Goal: Task Accomplishment & Management: Manage account settings

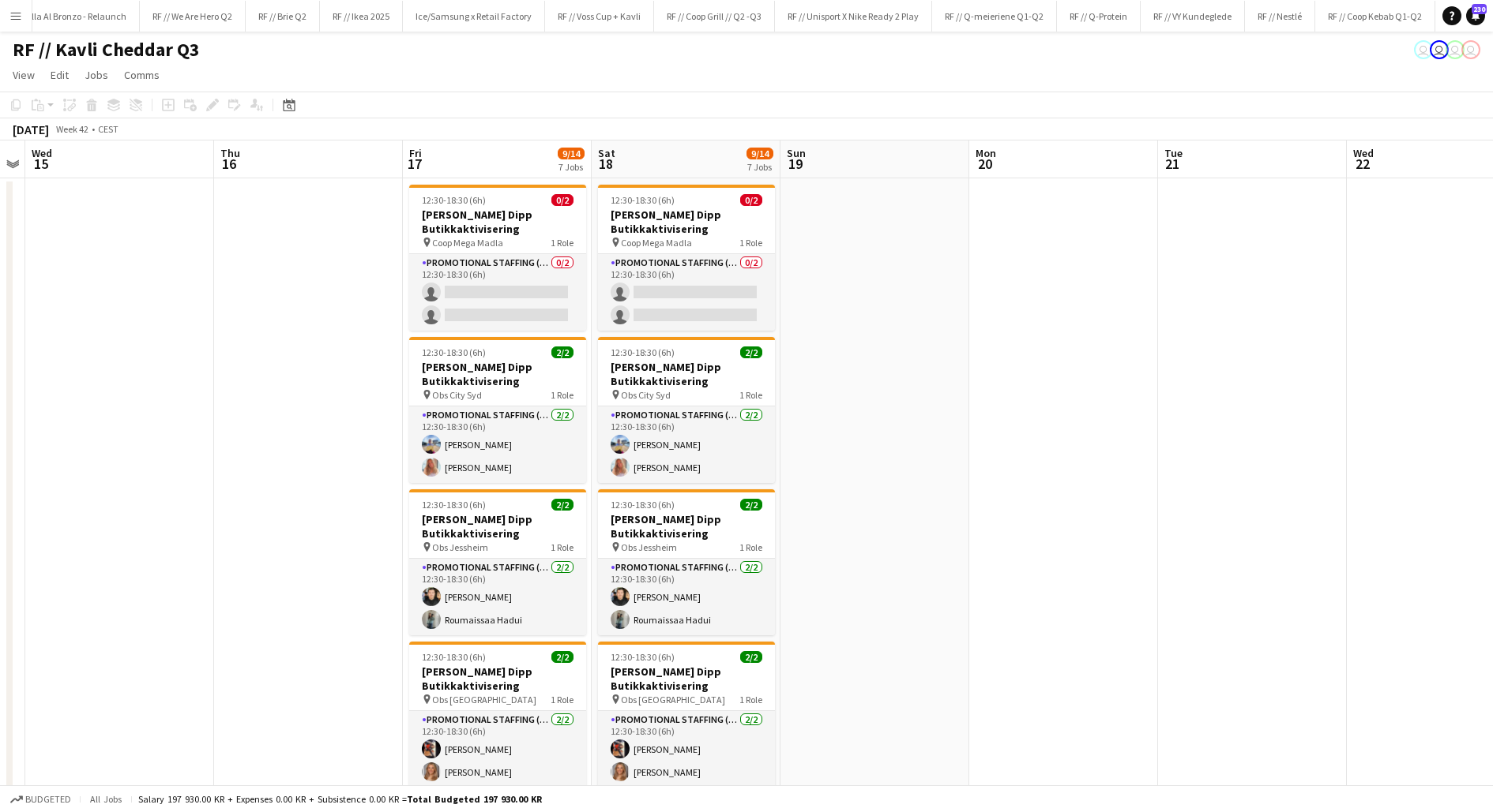
scroll to position [0, 1520]
click at [937, 321] on app-date-cell at bounding box center [875, 731] width 189 height 1107
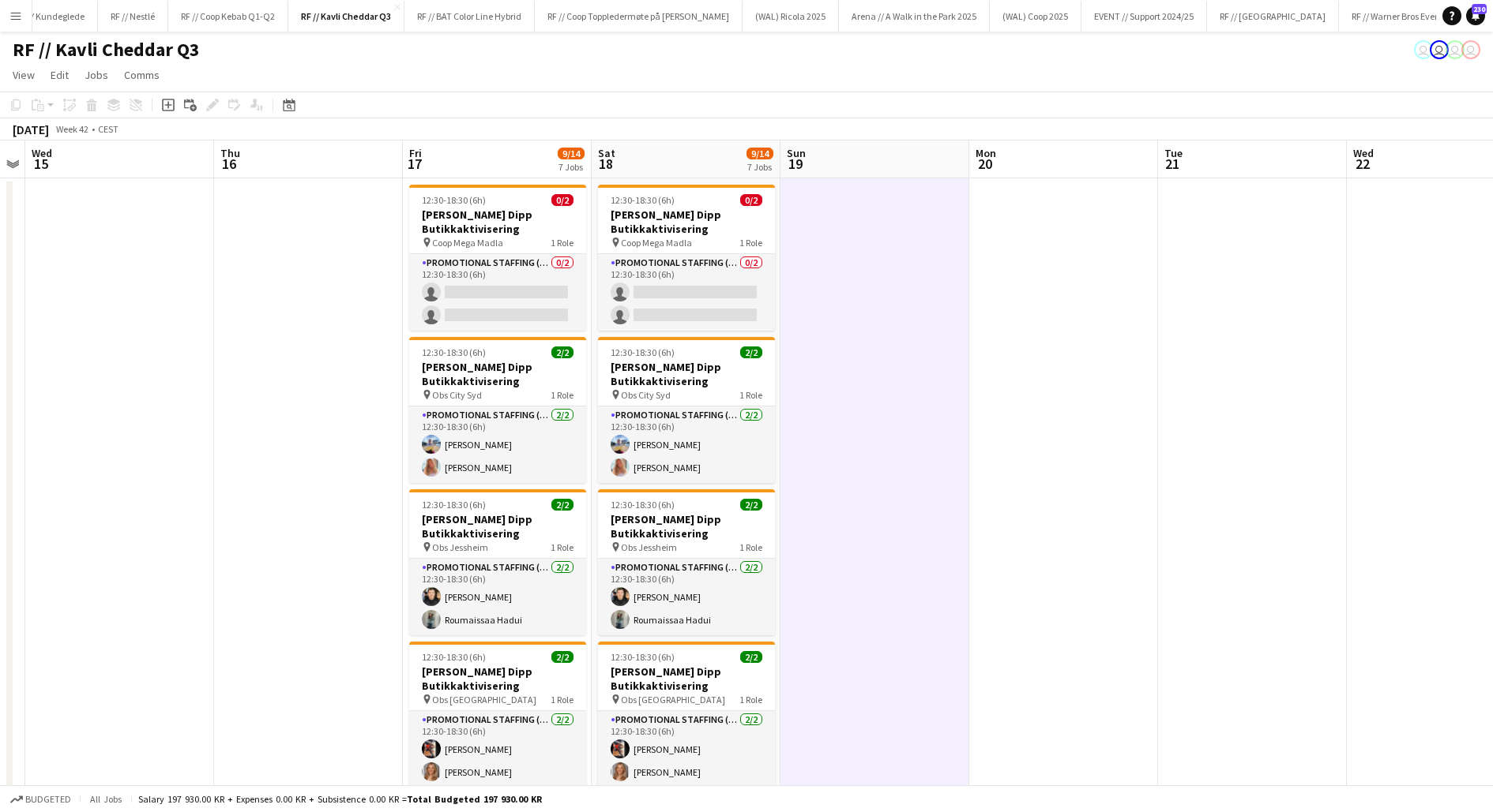
click at [937, 321] on app-date-cell at bounding box center [875, 731] width 189 height 1107
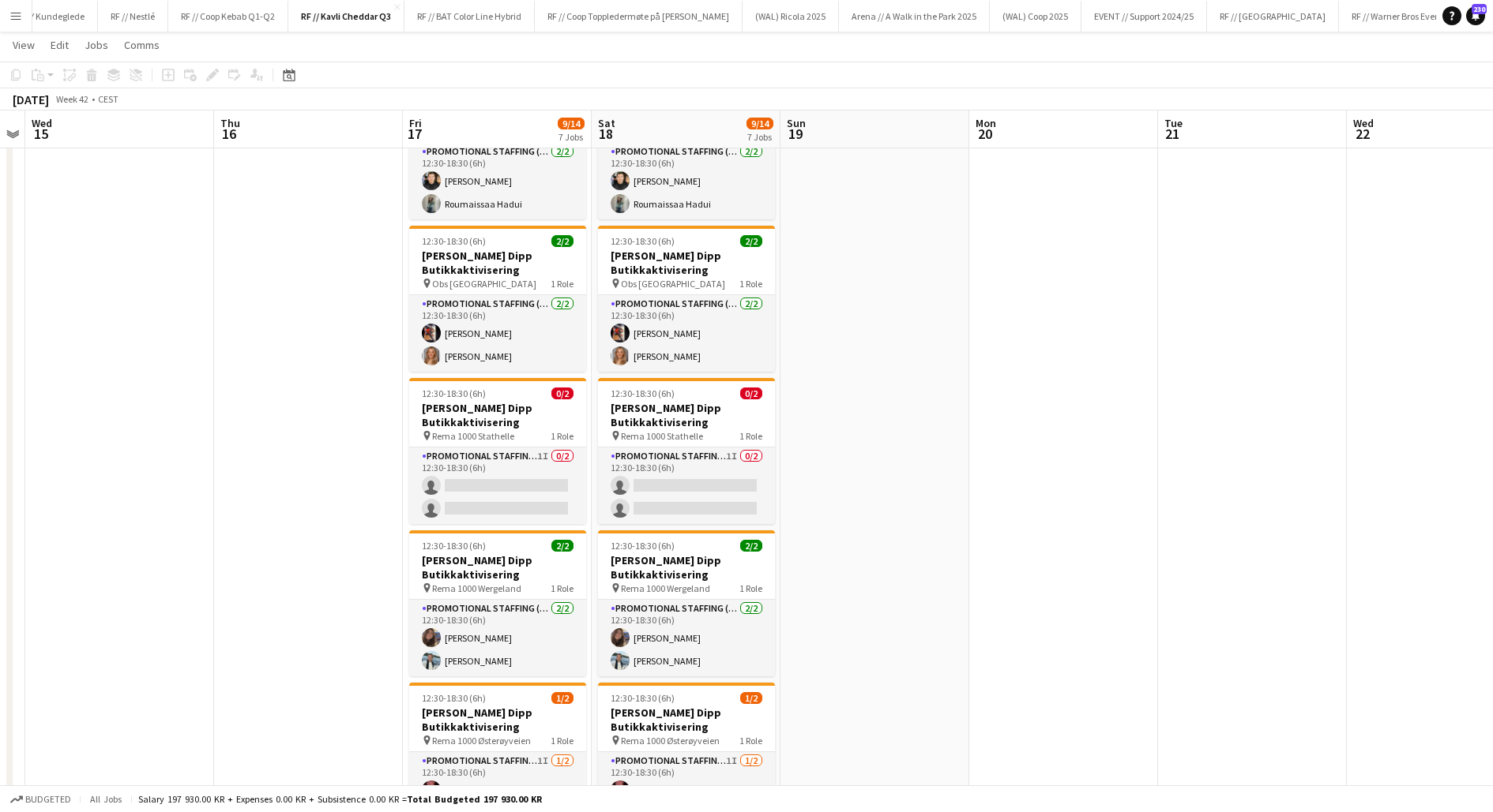
scroll to position [498, 0]
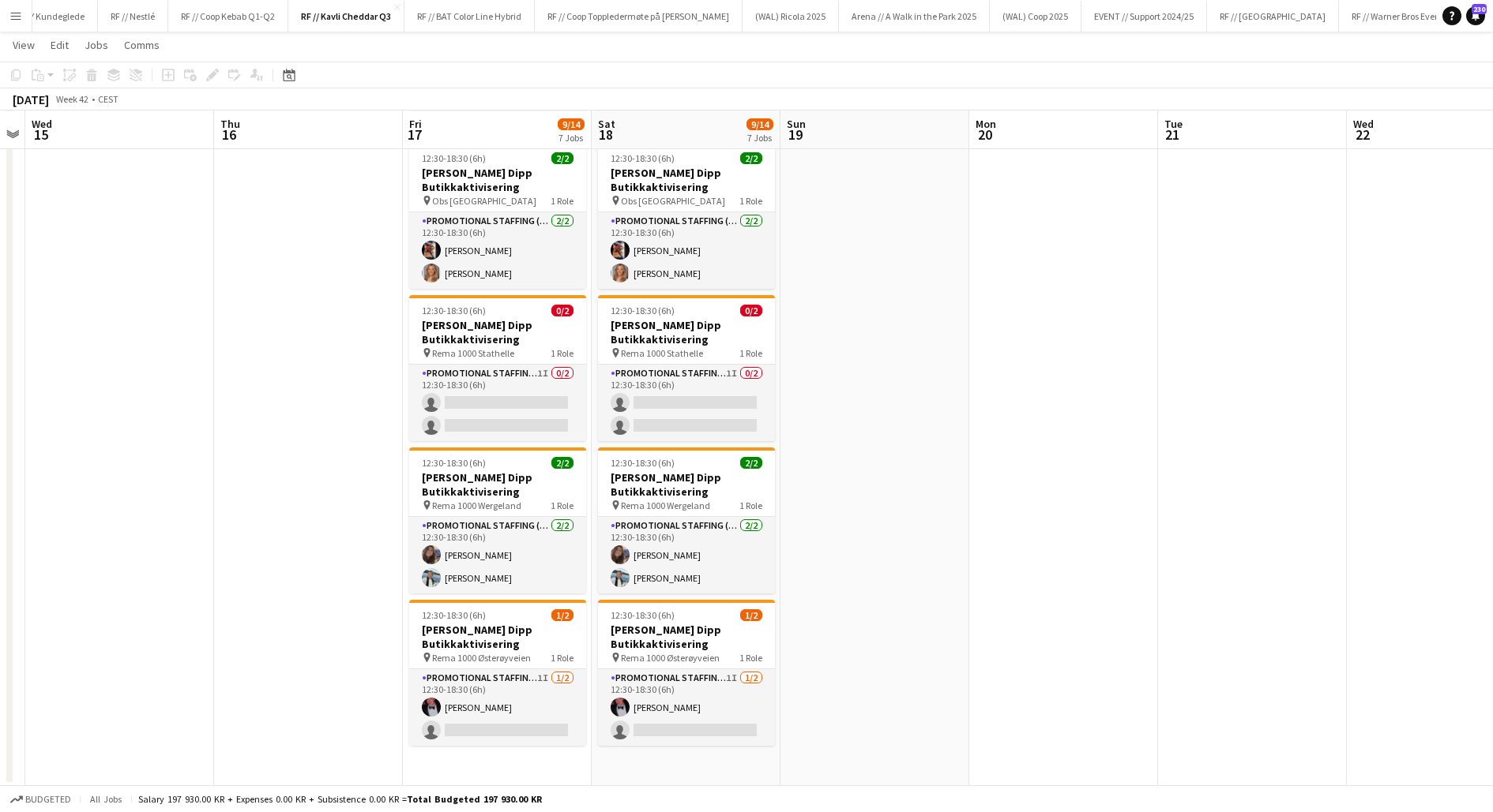
click at [855, 672] on app-date-cell at bounding box center [875, 233] width 189 height 1107
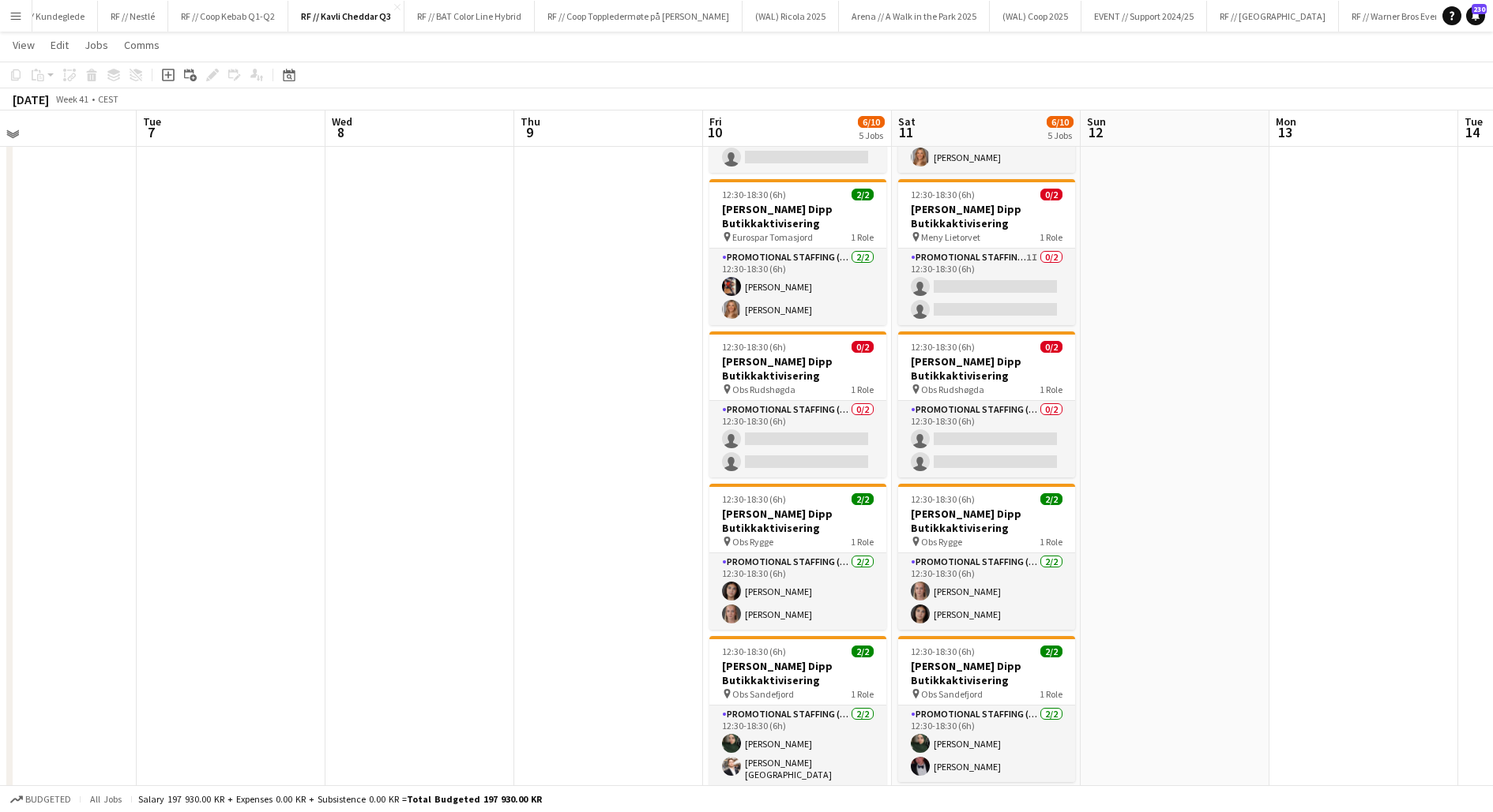
scroll to position [153, 0]
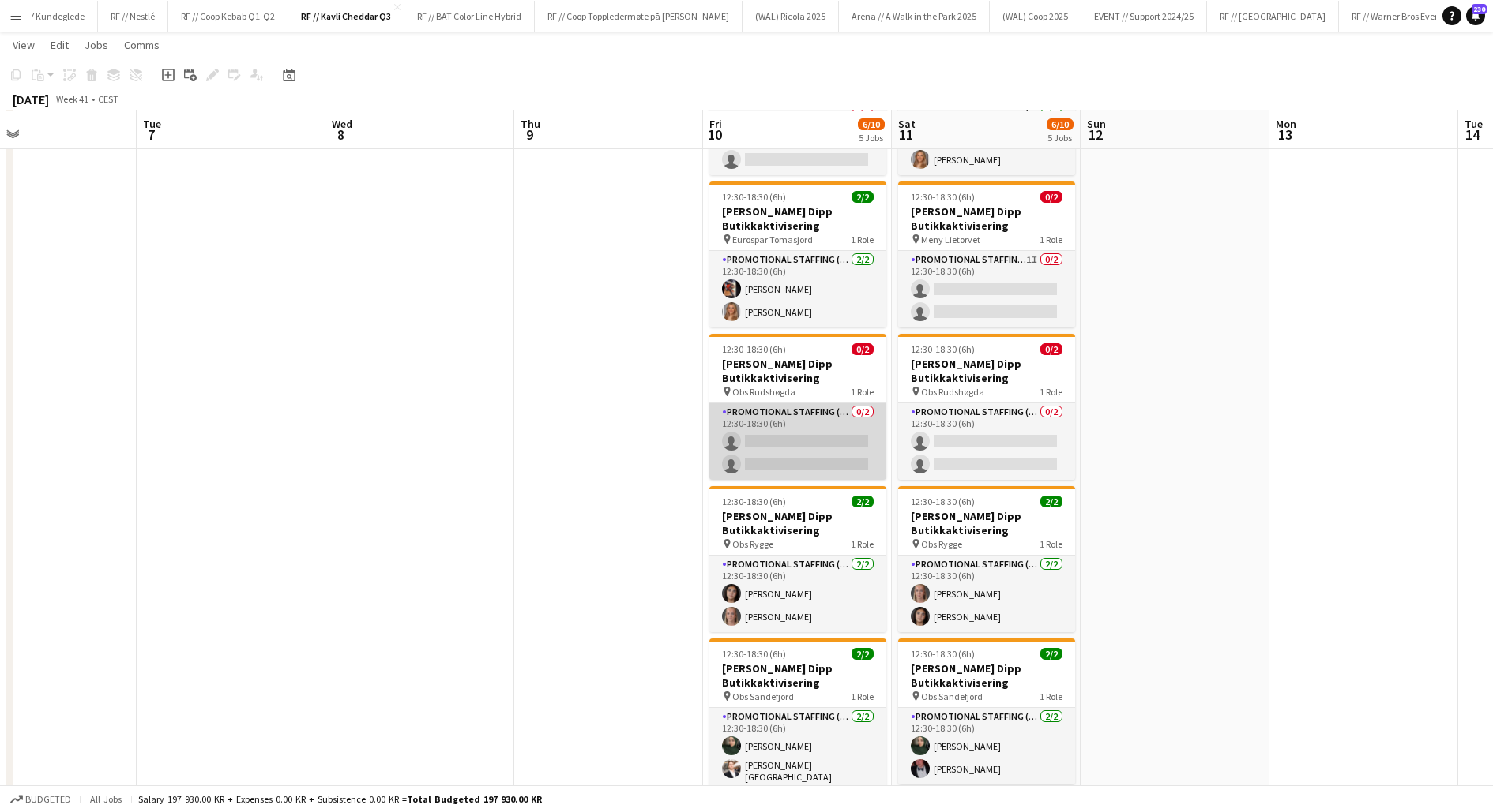
click at [795, 435] on app-card-role "Promotional Staffing (Promotional Staff) 0/2 12:30-18:30 (6h) single-neutral-ac…" at bounding box center [798, 441] width 177 height 76
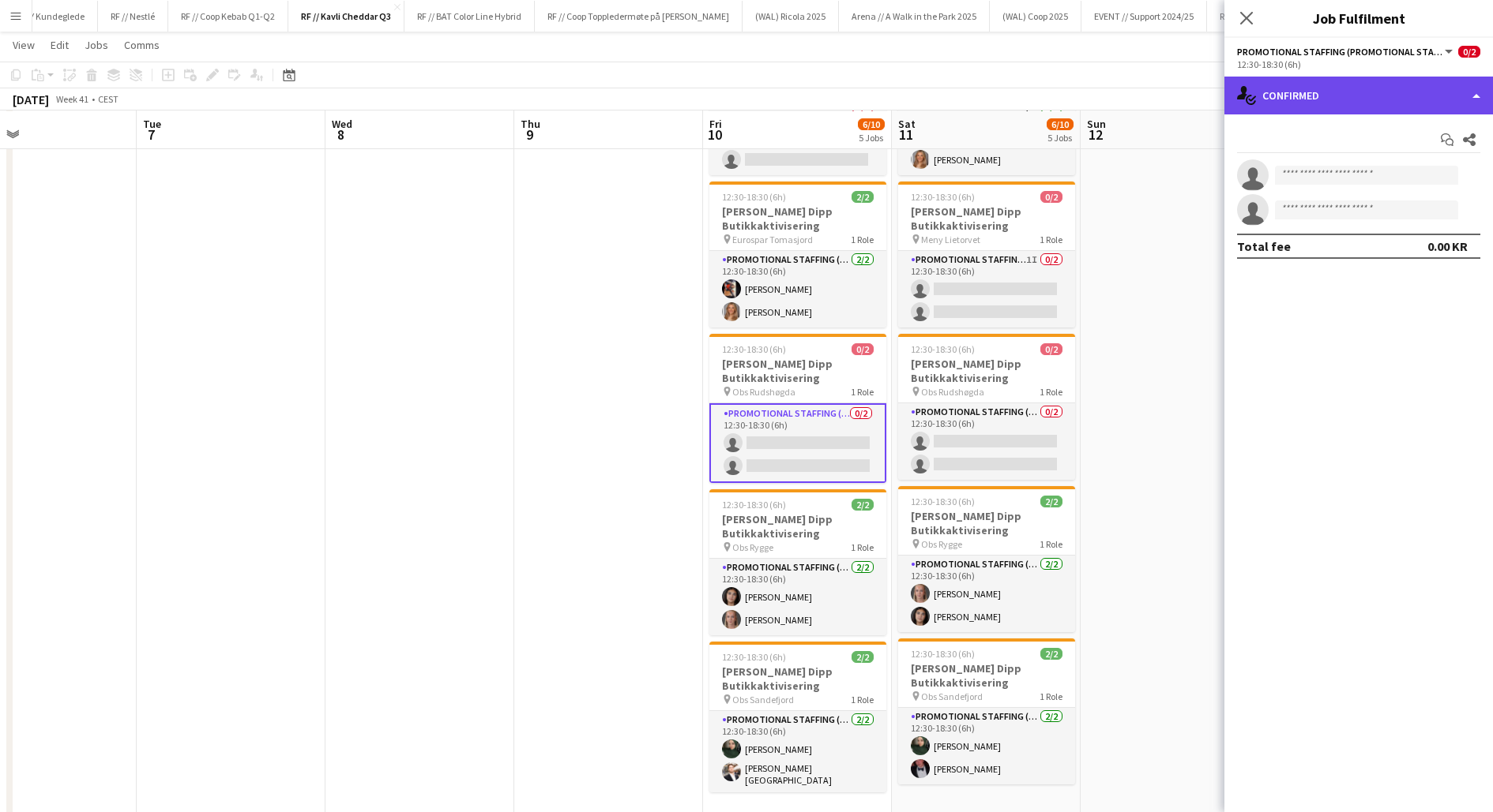
click at [1334, 84] on div "single-neutral-actions-check-2 Confirmed" at bounding box center [1359, 95] width 269 height 38
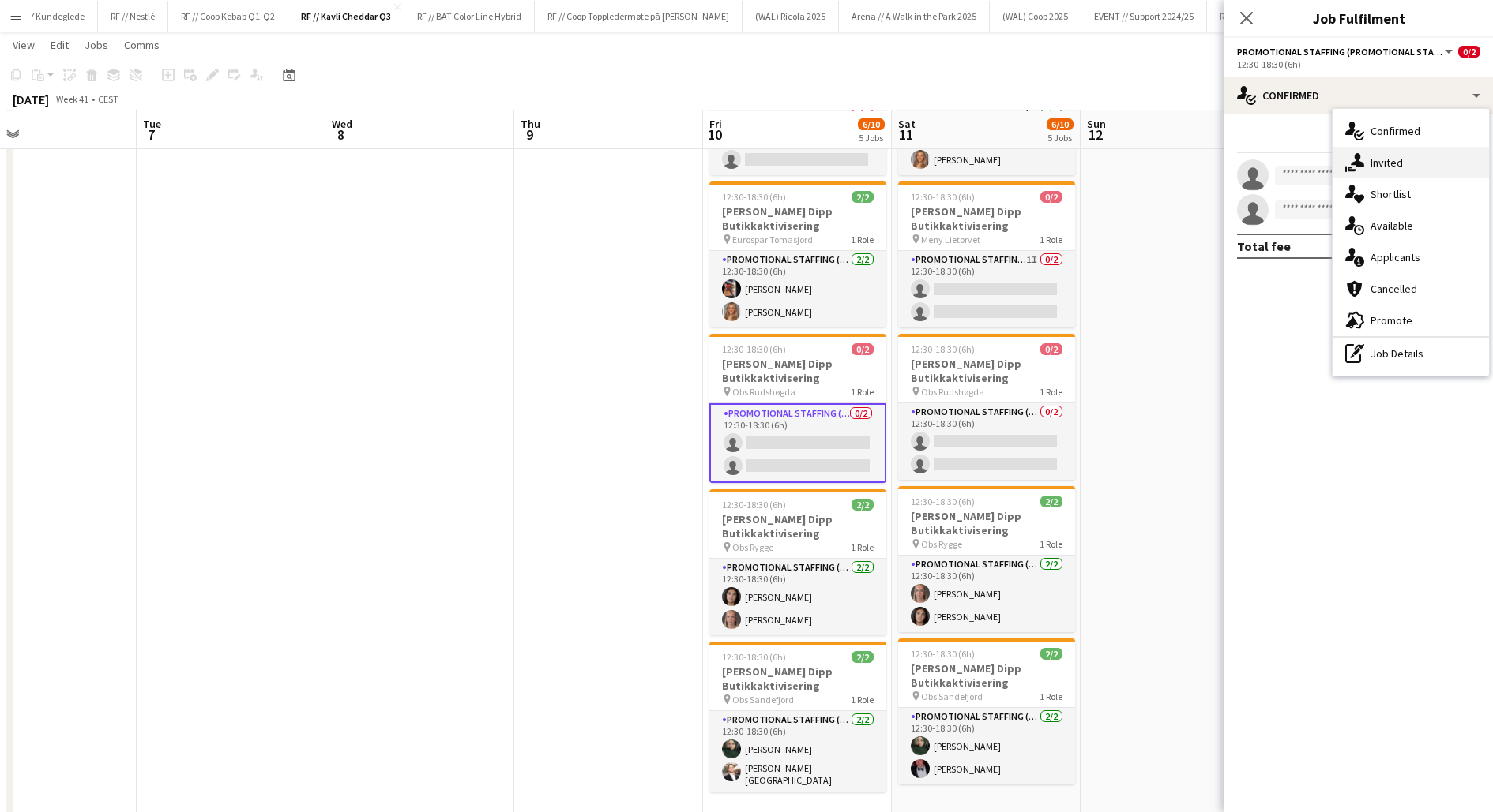
click at [1372, 172] on div "single-neutral-actions-share-1 Invited" at bounding box center [1410, 163] width 156 height 32
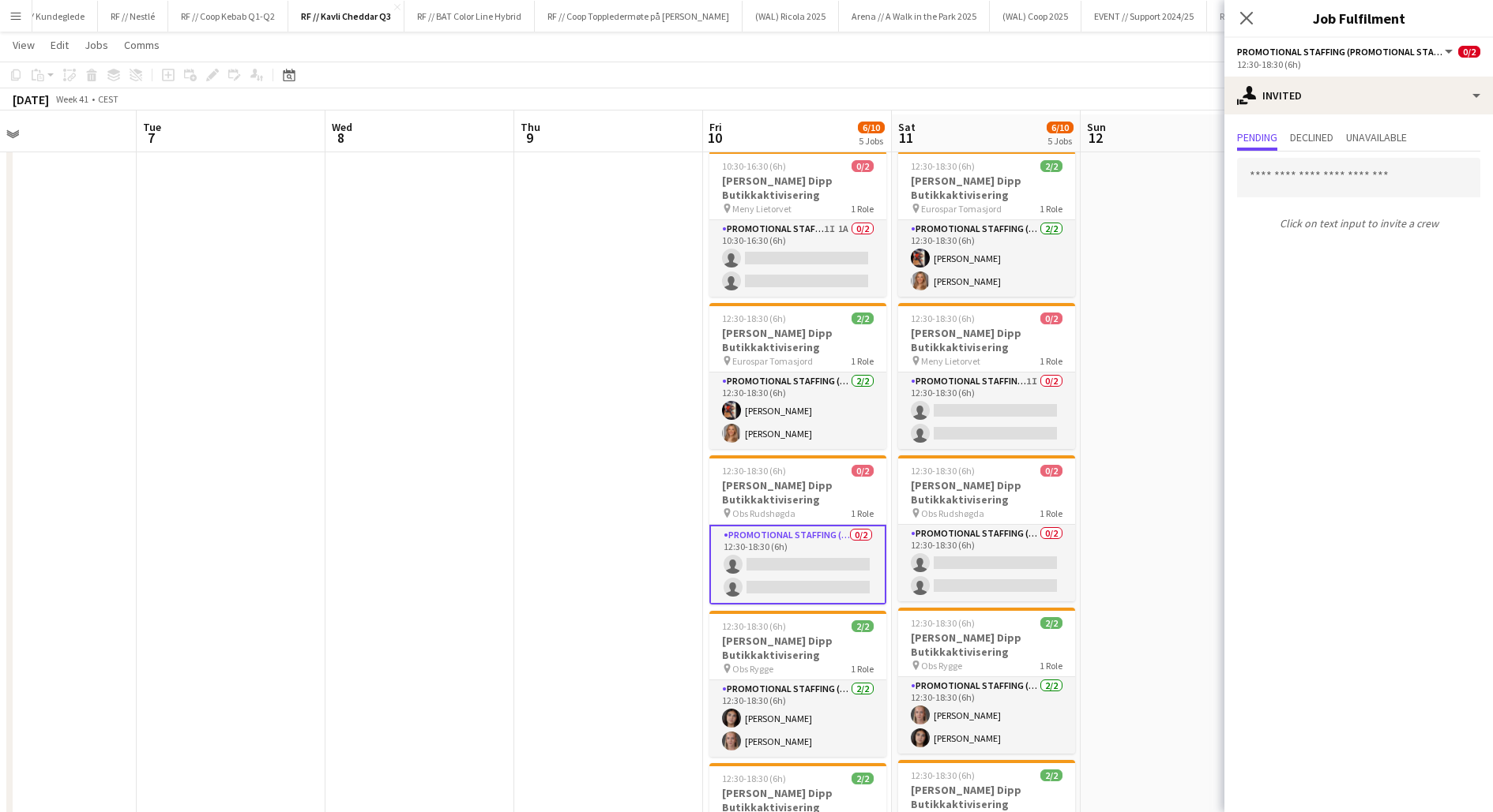
scroll to position [0, 0]
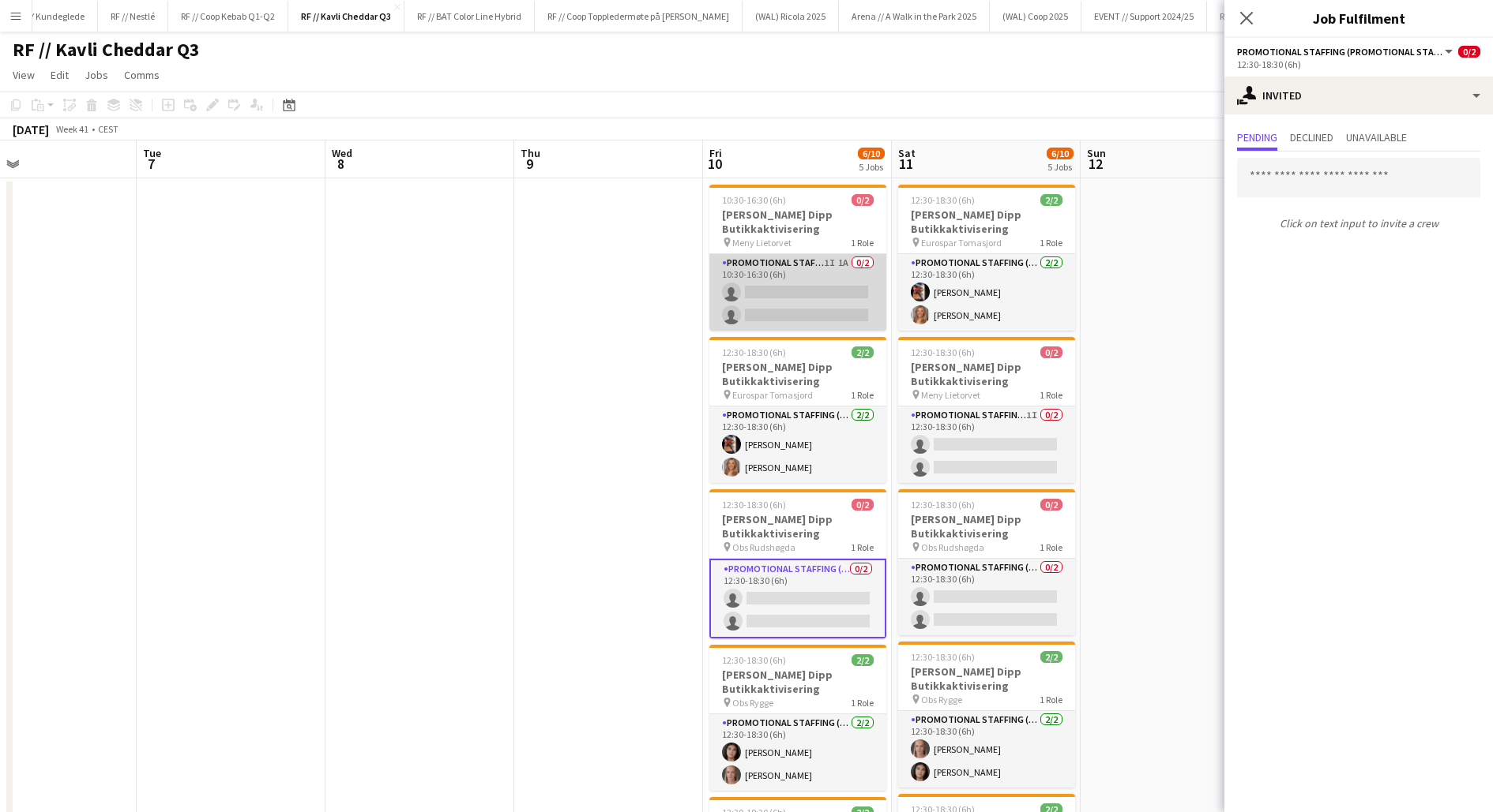
click at [808, 311] on app-card-role "Promotional Staffing (Promotional Staff) 1I 1A 0/2 10:30-16:30 (6h) single-neut…" at bounding box center [798, 292] width 177 height 76
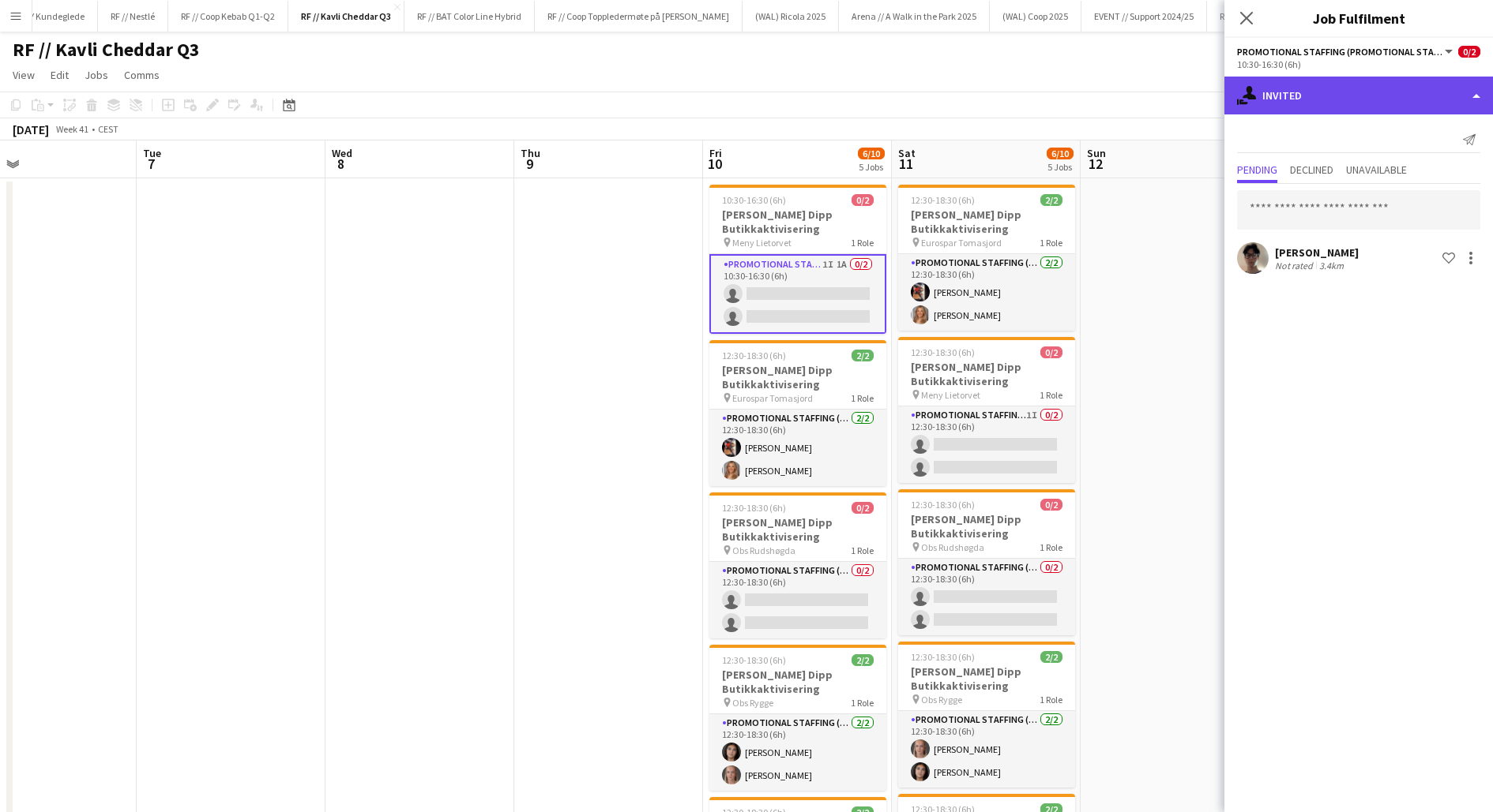
click at [1361, 90] on div "single-neutral-actions-share-1 Invited" at bounding box center [1359, 95] width 269 height 38
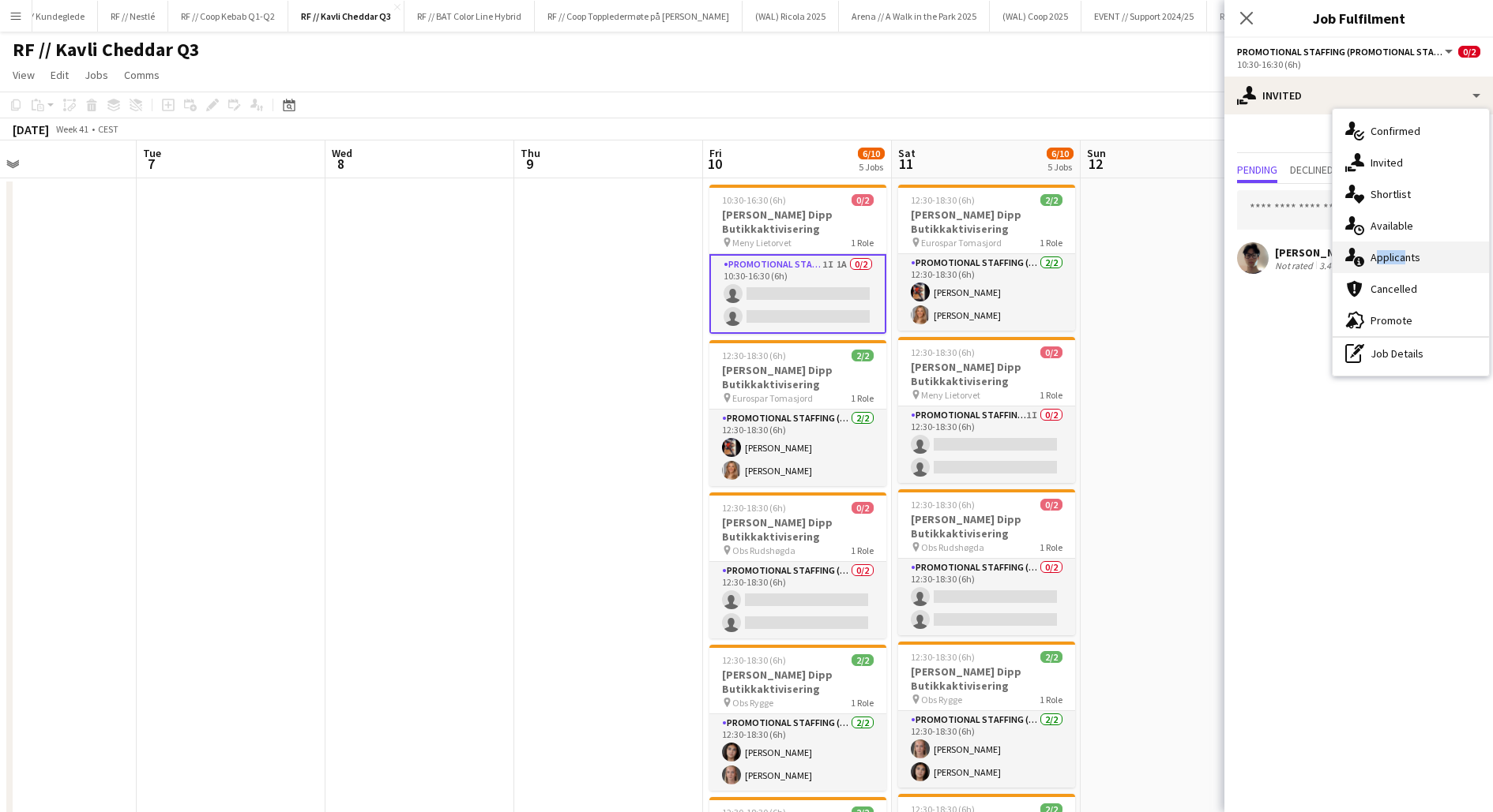
click at [1398, 251] on span "Applicants" at bounding box center [1395, 258] width 50 height 15
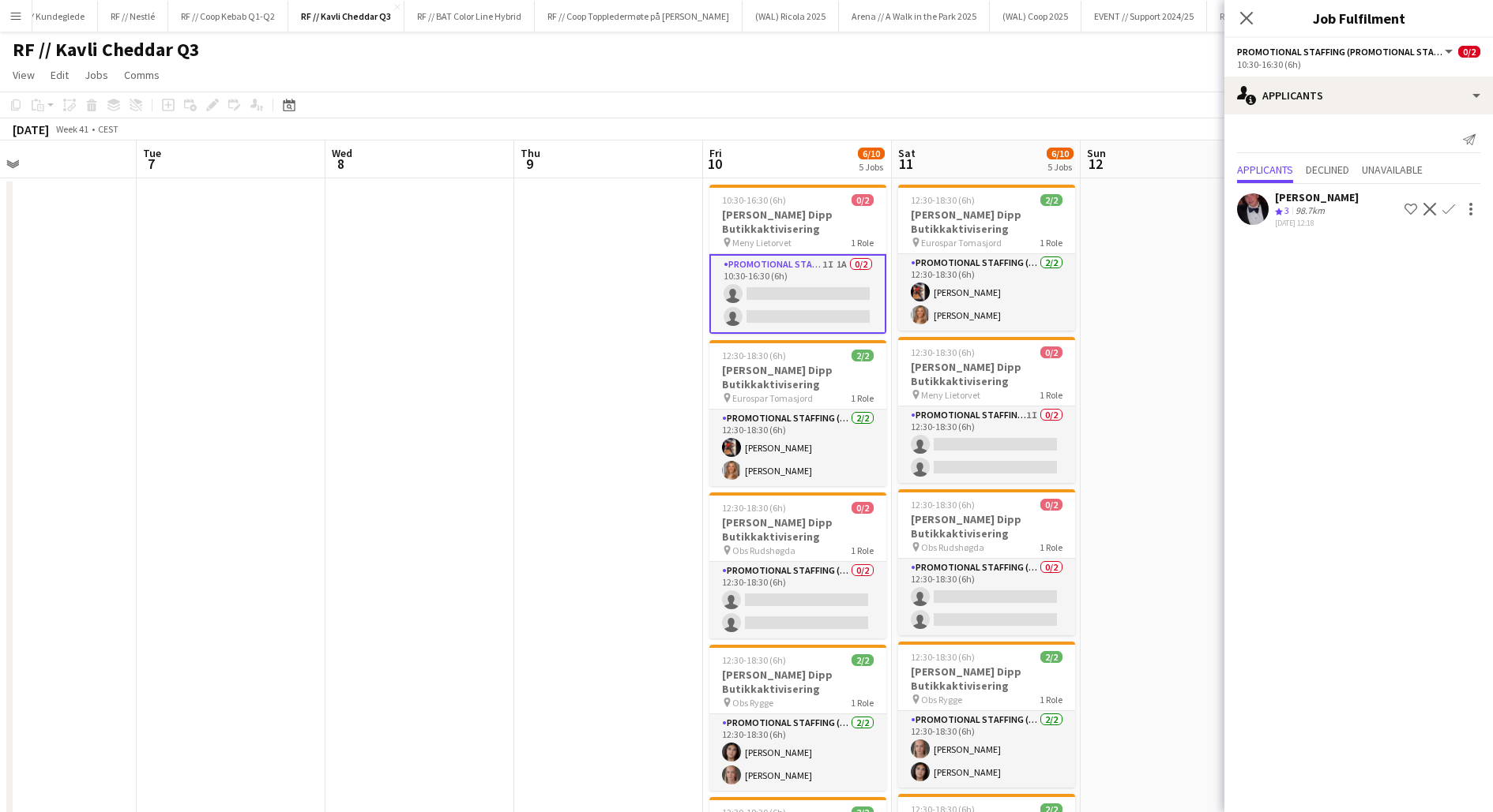
click at [664, 431] on app-date-cell at bounding box center [609, 731] width 189 height 1107
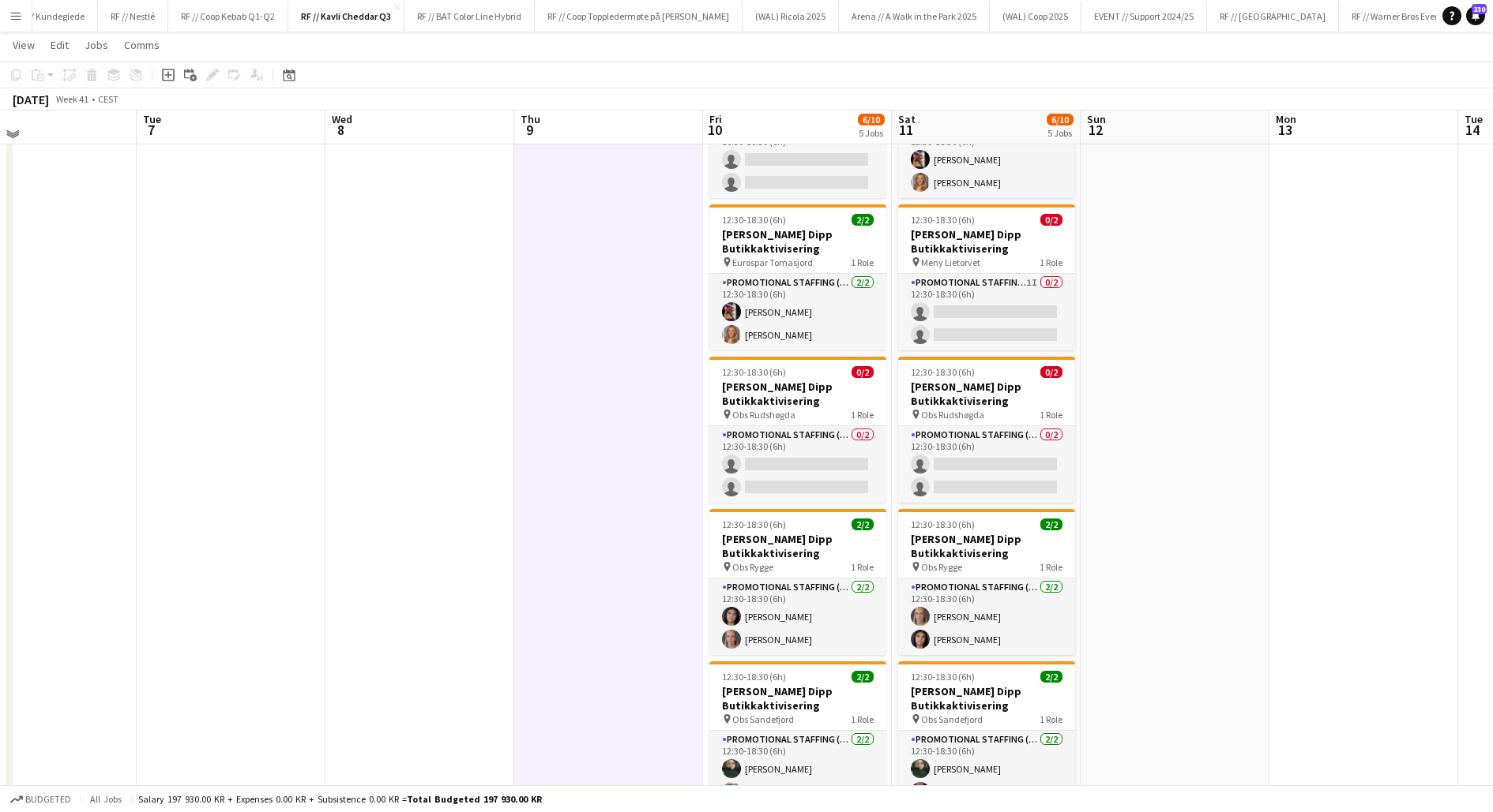
scroll to position [151, 0]
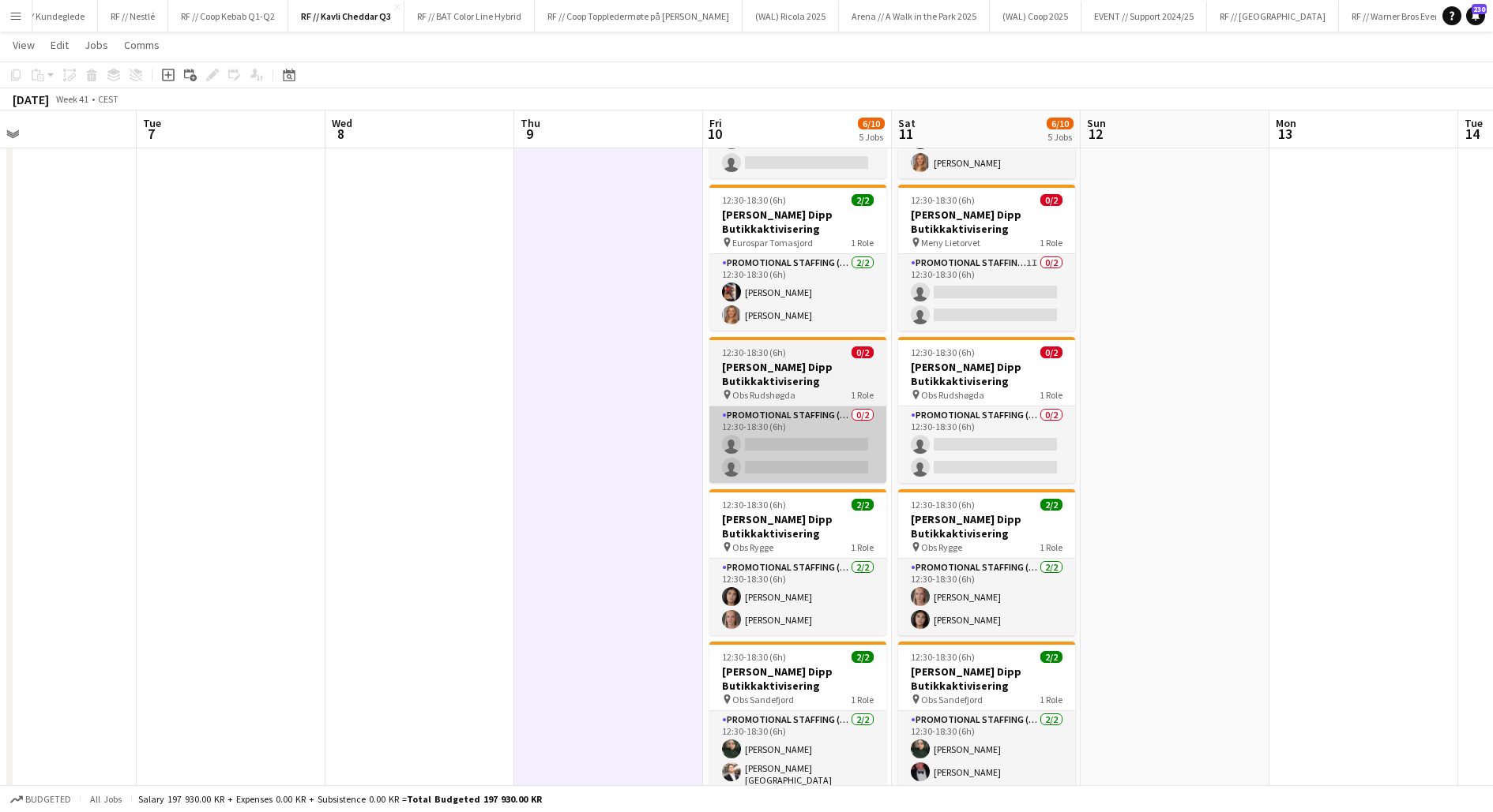
click at [794, 443] on app-card-role "Promotional Staffing (Promotional Staff) 0/2 12:30-18:30 (6h) single-neutral-ac…" at bounding box center [798, 445] width 177 height 76
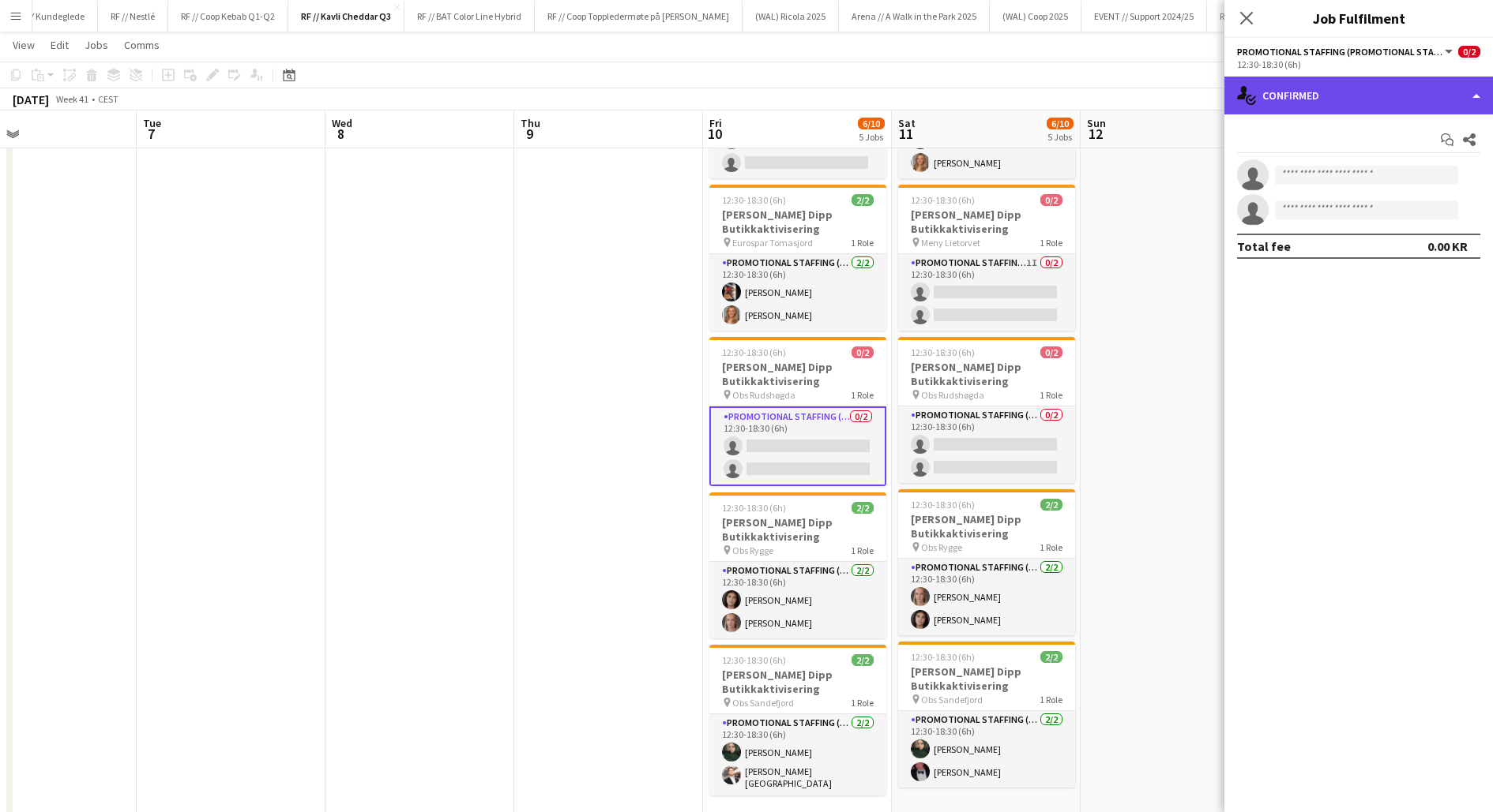
click at [1297, 104] on div "single-neutral-actions-check-2 Confirmed" at bounding box center [1359, 95] width 269 height 38
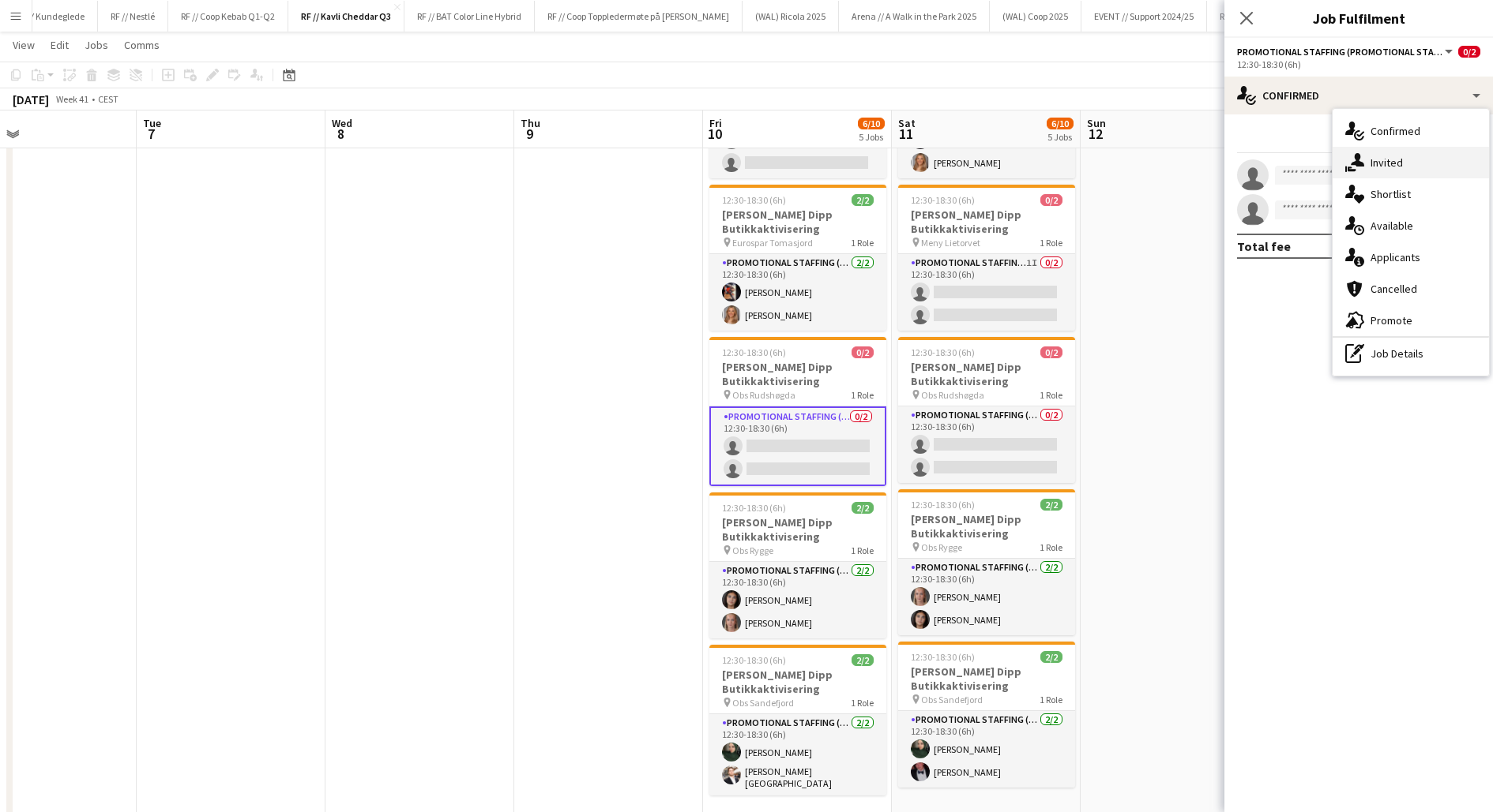
click at [1357, 168] on icon "single-neutral-actions-share-1" at bounding box center [1354, 163] width 19 height 19
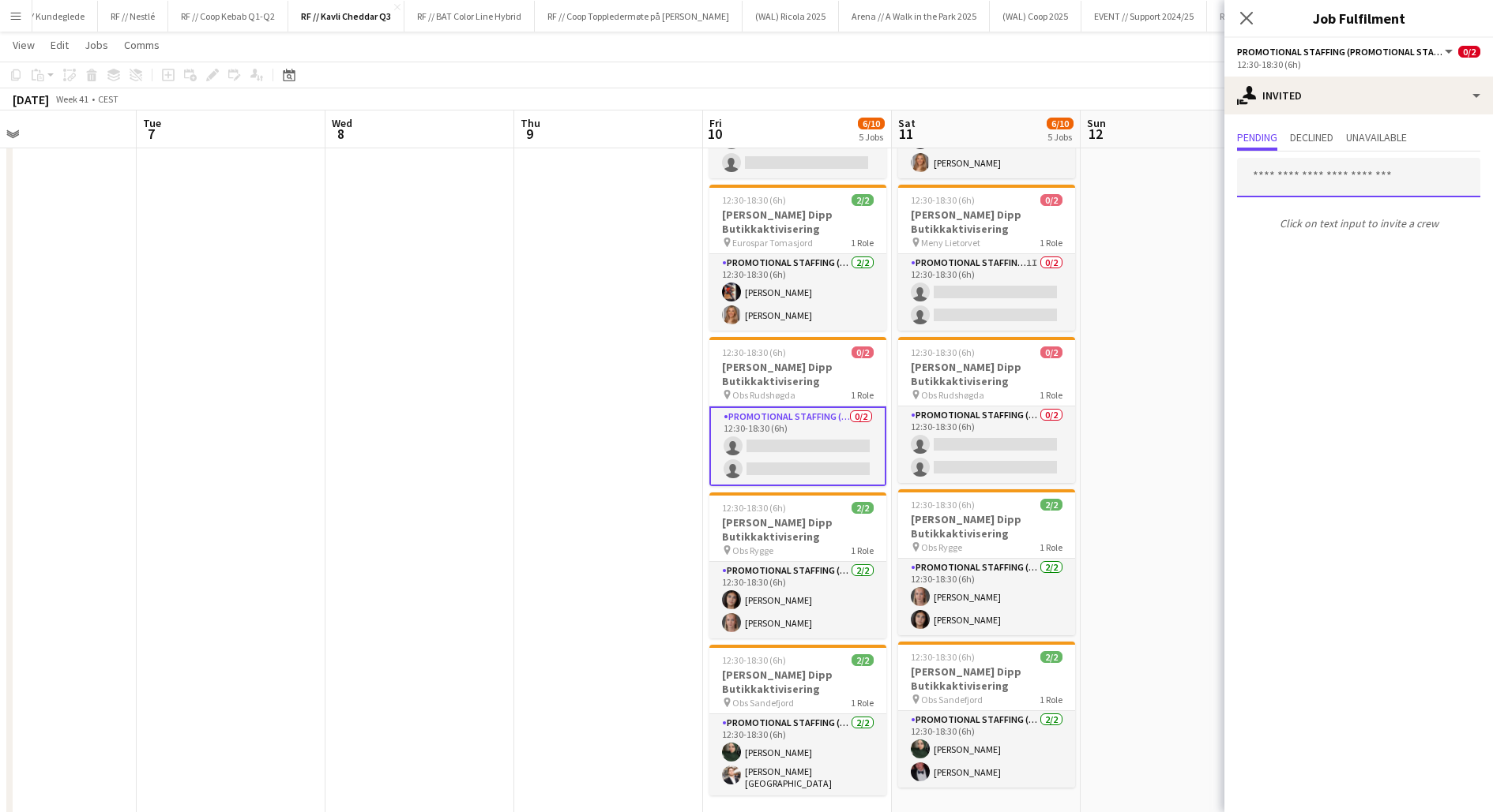
click at [1305, 187] on input "text" at bounding box center [1359, 177] width 244 height 39
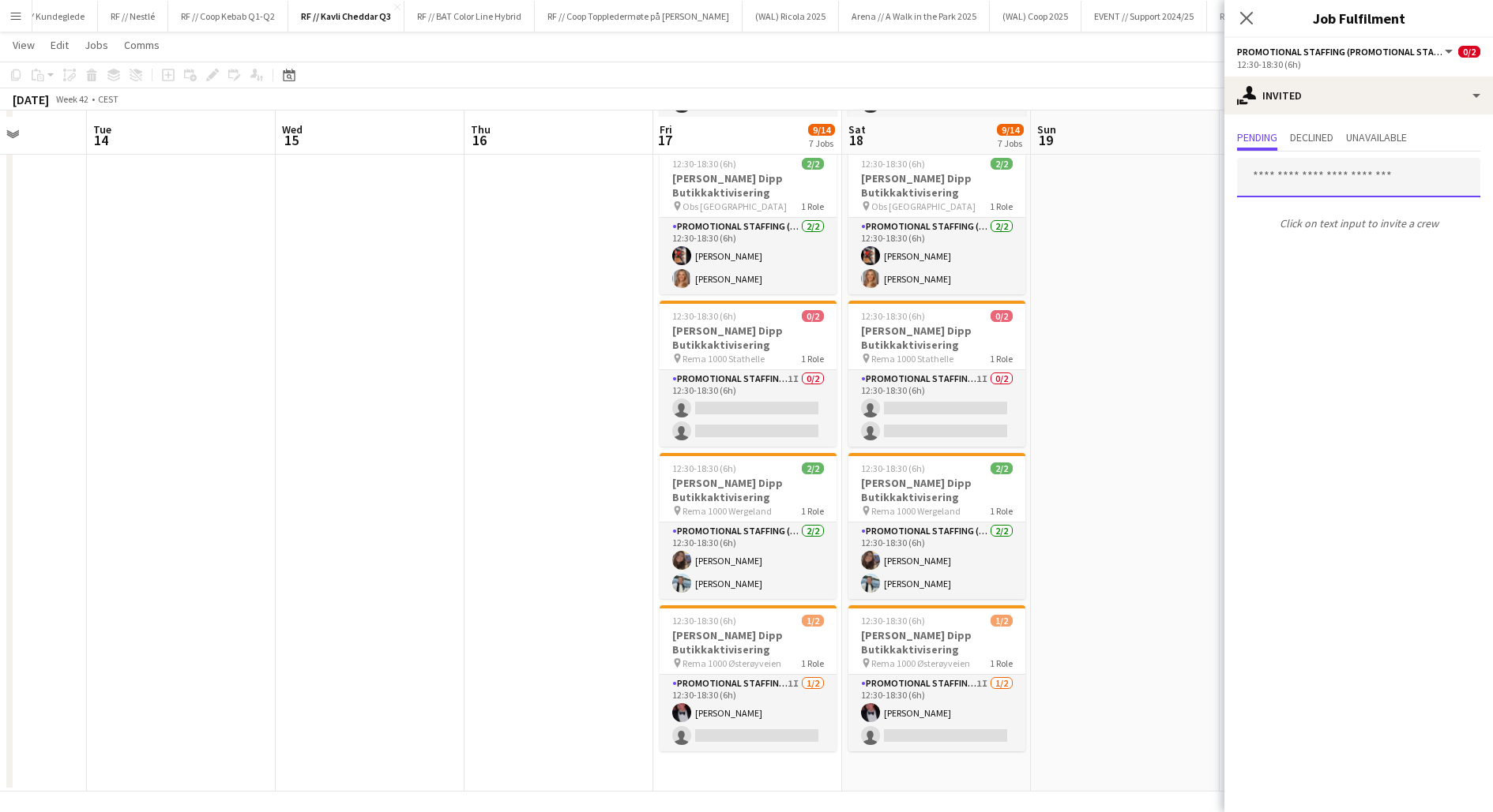
scroll to position [498, 0]
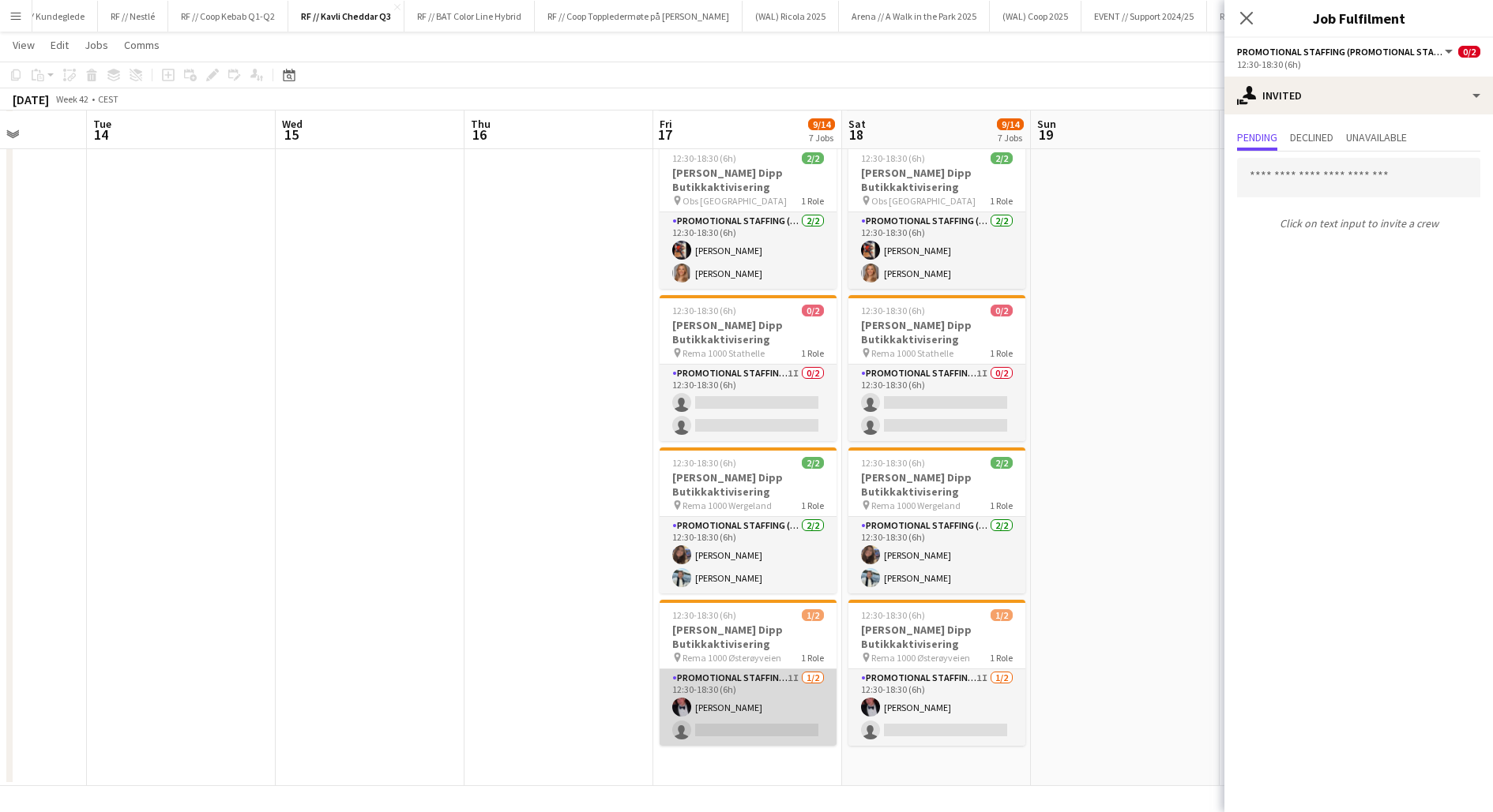
click at [736, 694] on app-card-role "Promotional Staffing (Promotional Staff) 1I 1/2 12:30-18:30 (6h) Birk Eeg singl…" at bounding box center [748, 708] width 177 height 76
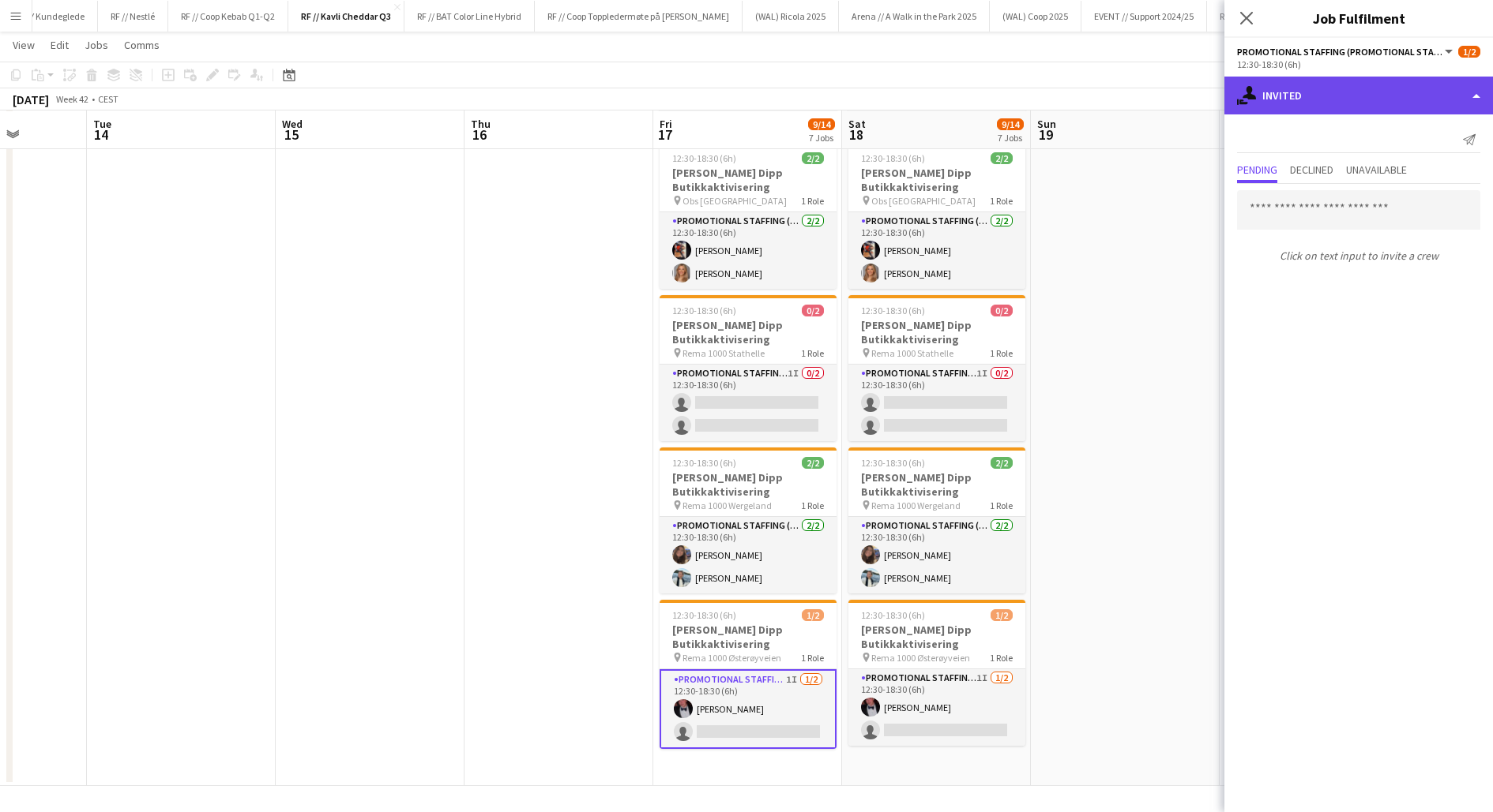
click at [1284, 104] on div "single-neutral-actions-share-1 Invited" at bounding box center [1359, 95] width 269 height 38
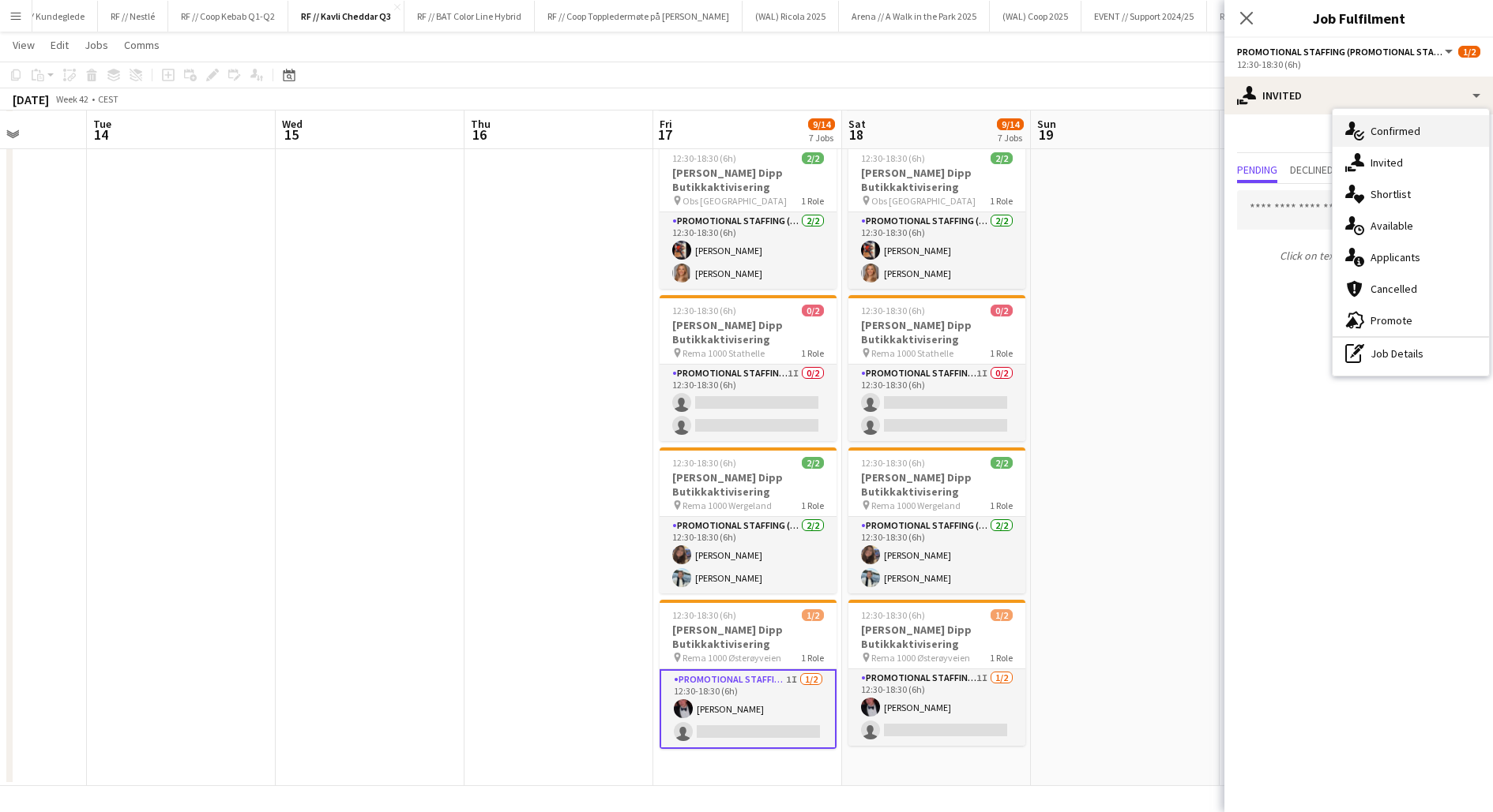
click at [1358, 126] on icon "single-neutral-actions-check-2" at bounding box center [1354, 131] width 19 height 19
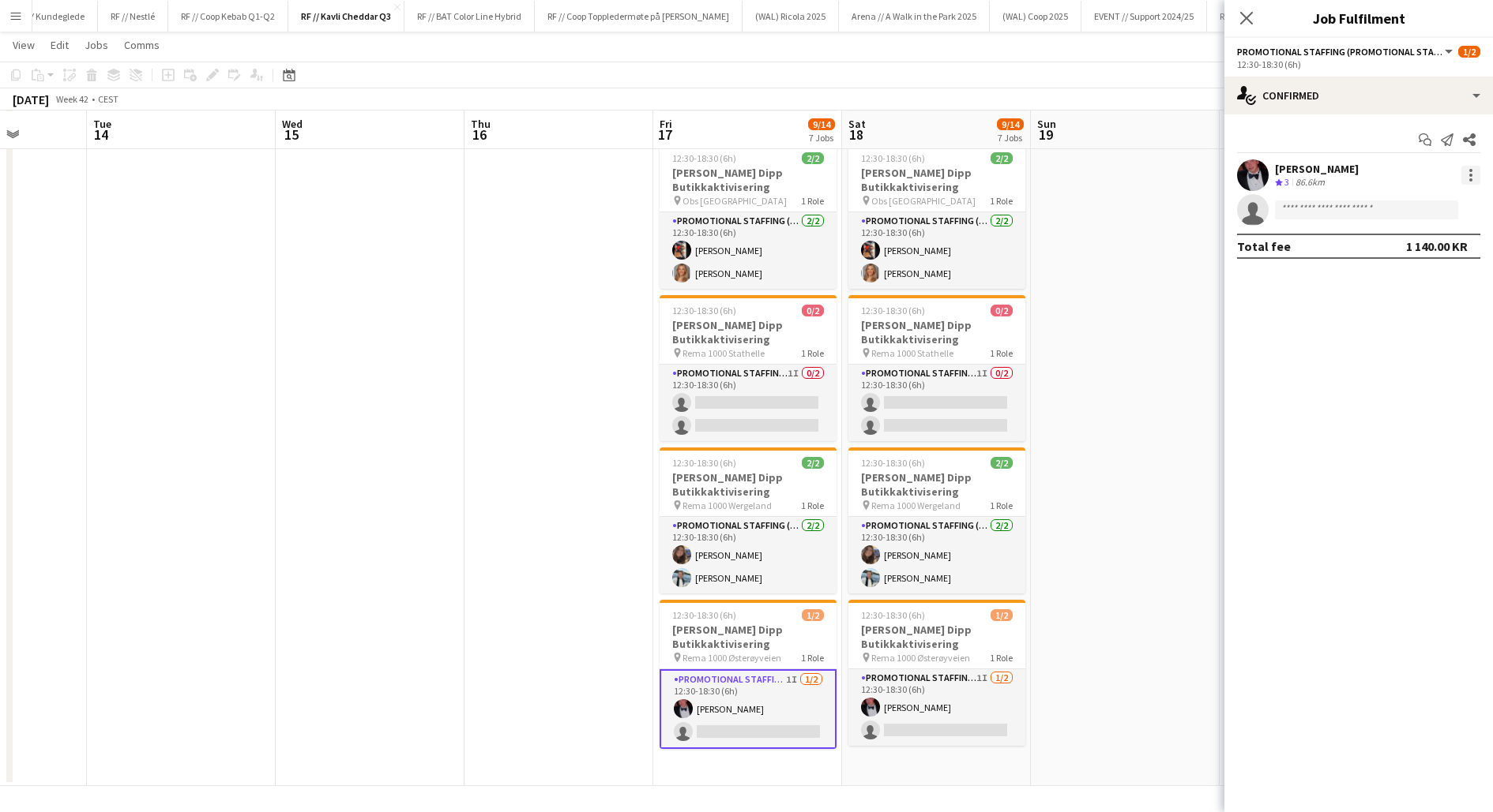
click at [1471, 178] on div at bounding box center [1470, 179] width 3 height 3
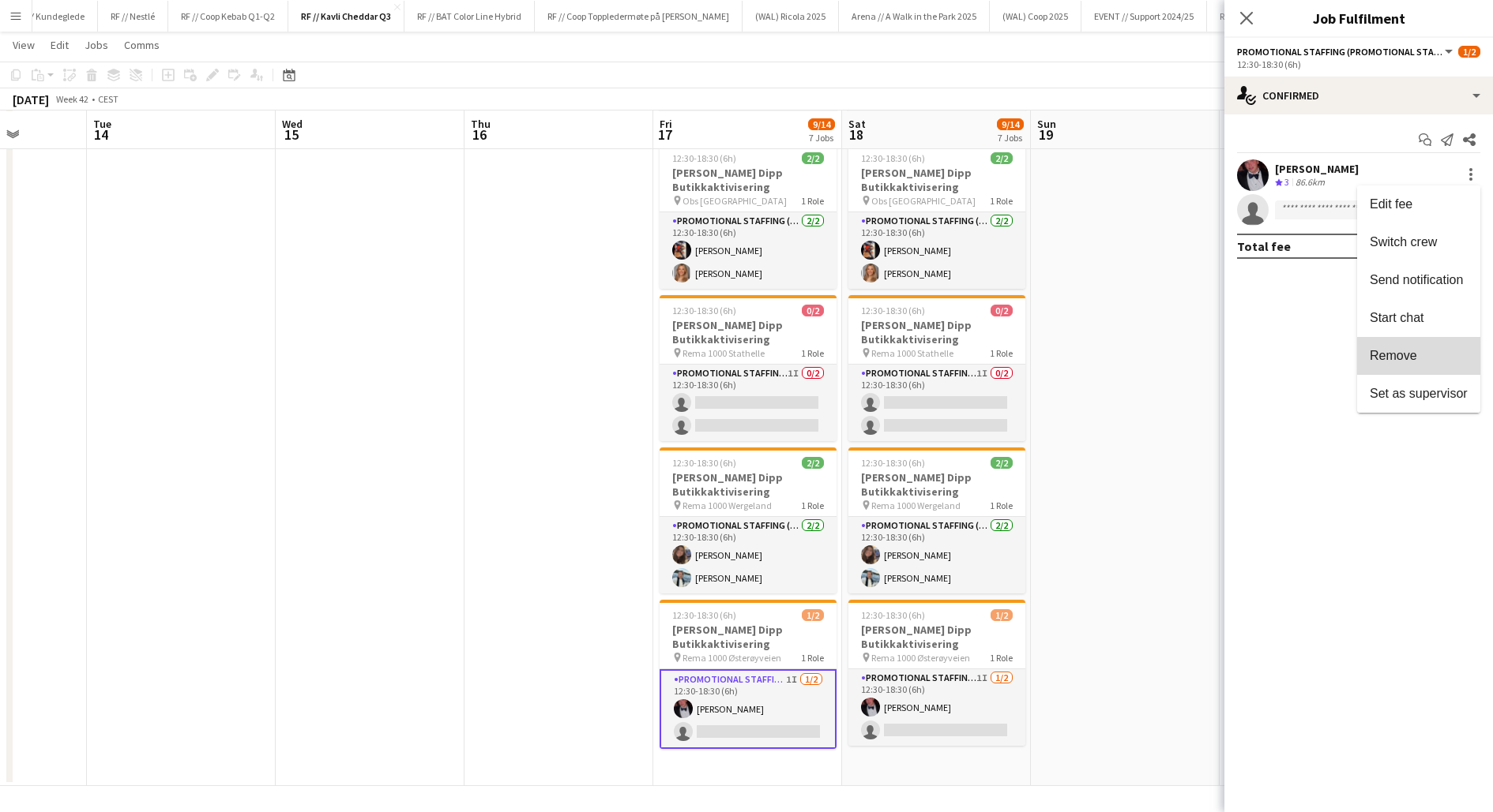
click at [1424, 349] on span "Remove" at bounding box center [1418, 356] width 98 height 15
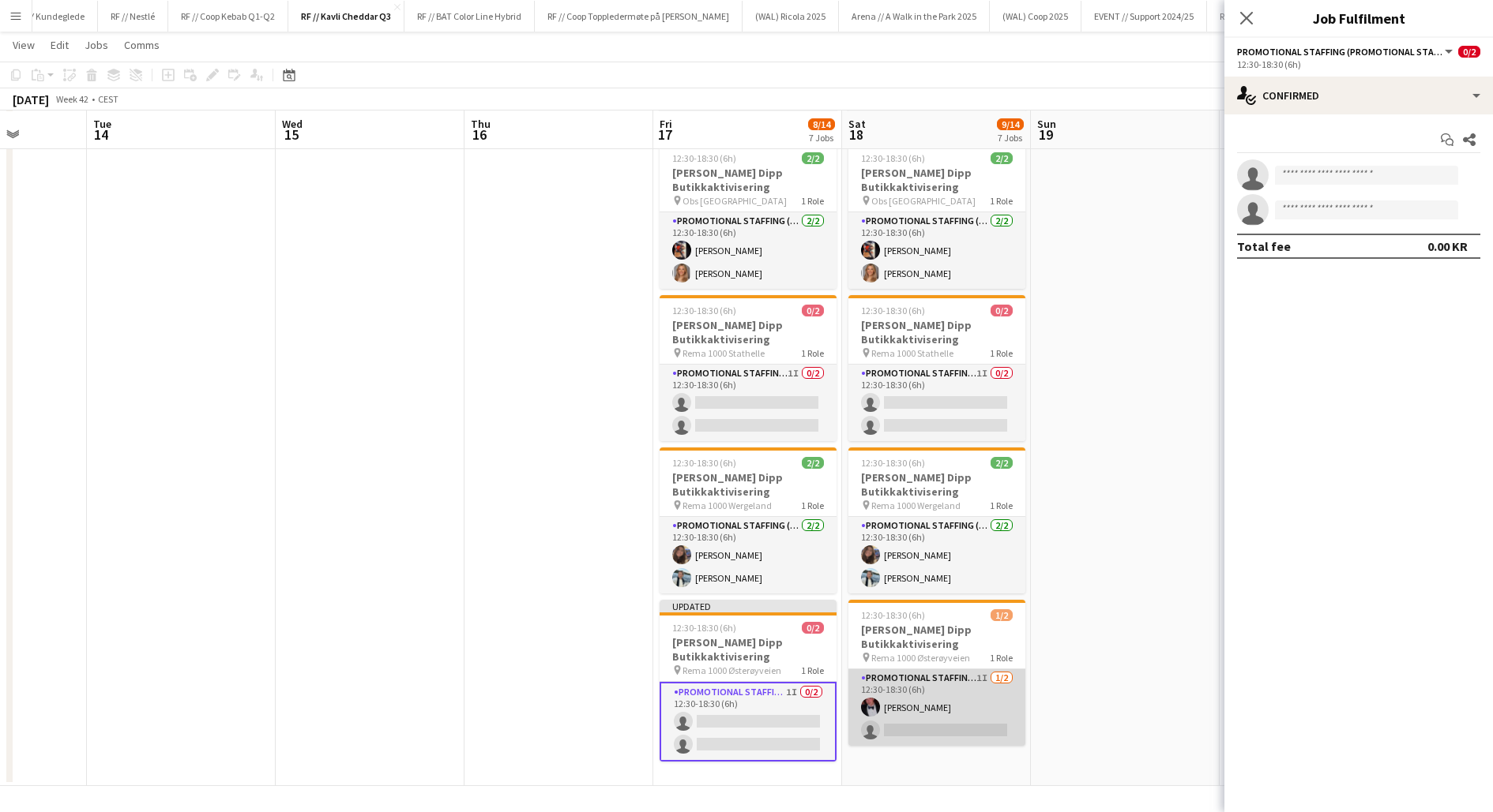
click at [977, 698] on app-card-role "Promotional Staffing (Promotional Staff) 1I 1/2 12:30-18:30 (6h) Birk Eeg singl…" at bounding box center [937, 708] width 177 height 76
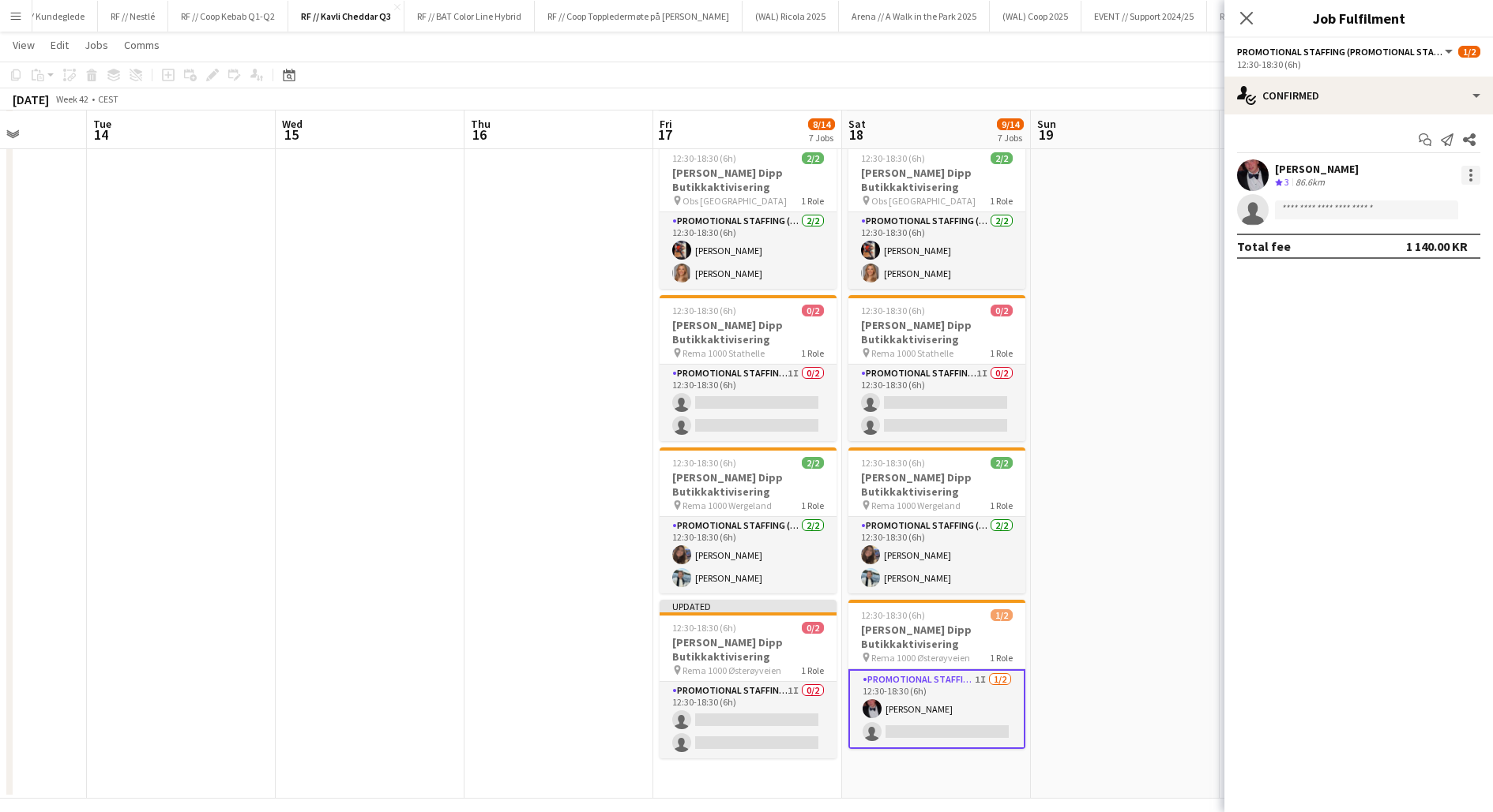
click at [1478, 173] on div at bounding box center [1470, 175] width 19 height 19
click at [1385, 359] on span "Remove" at bounding box center [1393, 355] width 47 height 14
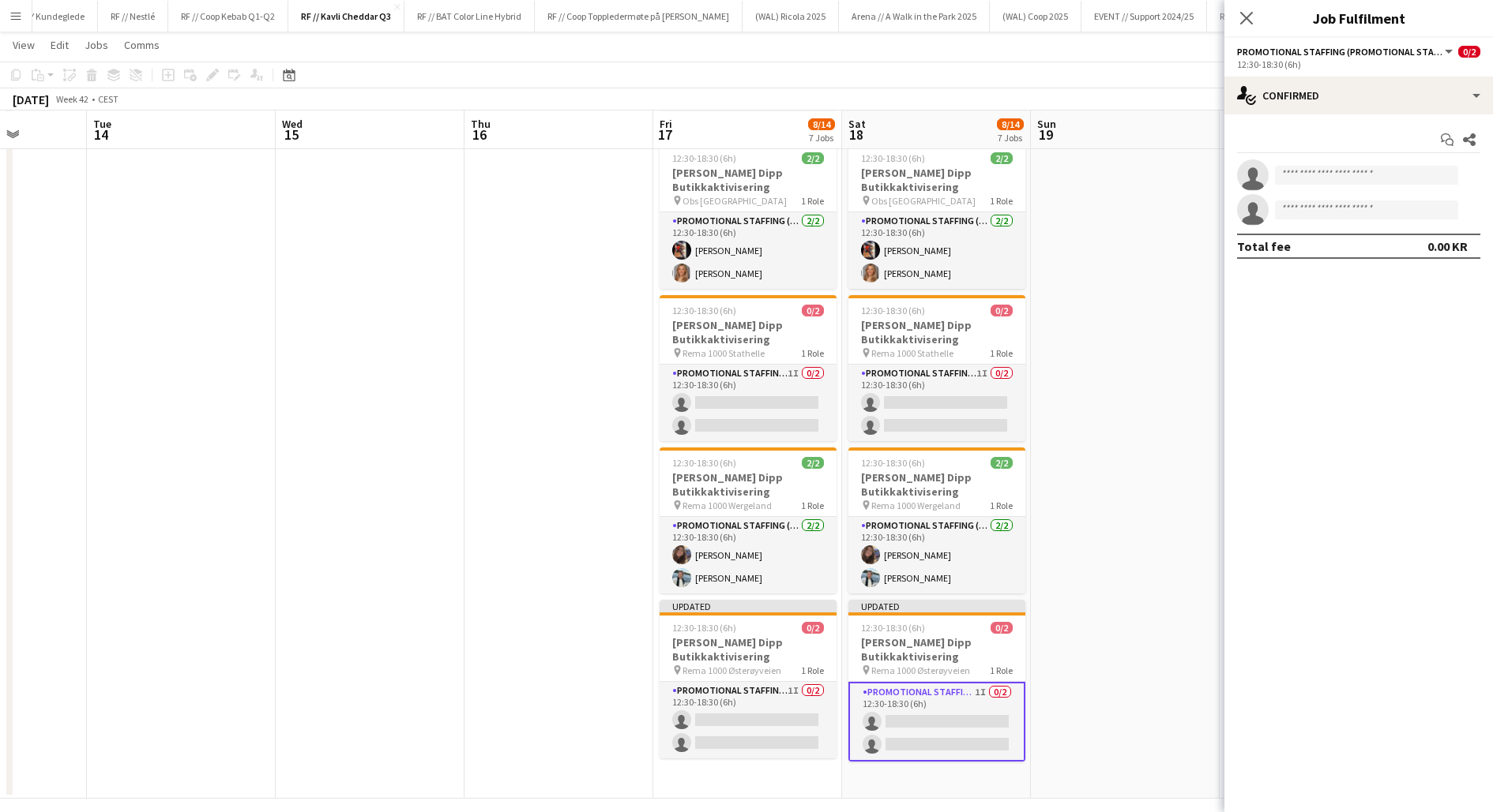
click at [1118, 510] on app-date-cell at bounding box center [1125, 239] width 189 height 1120
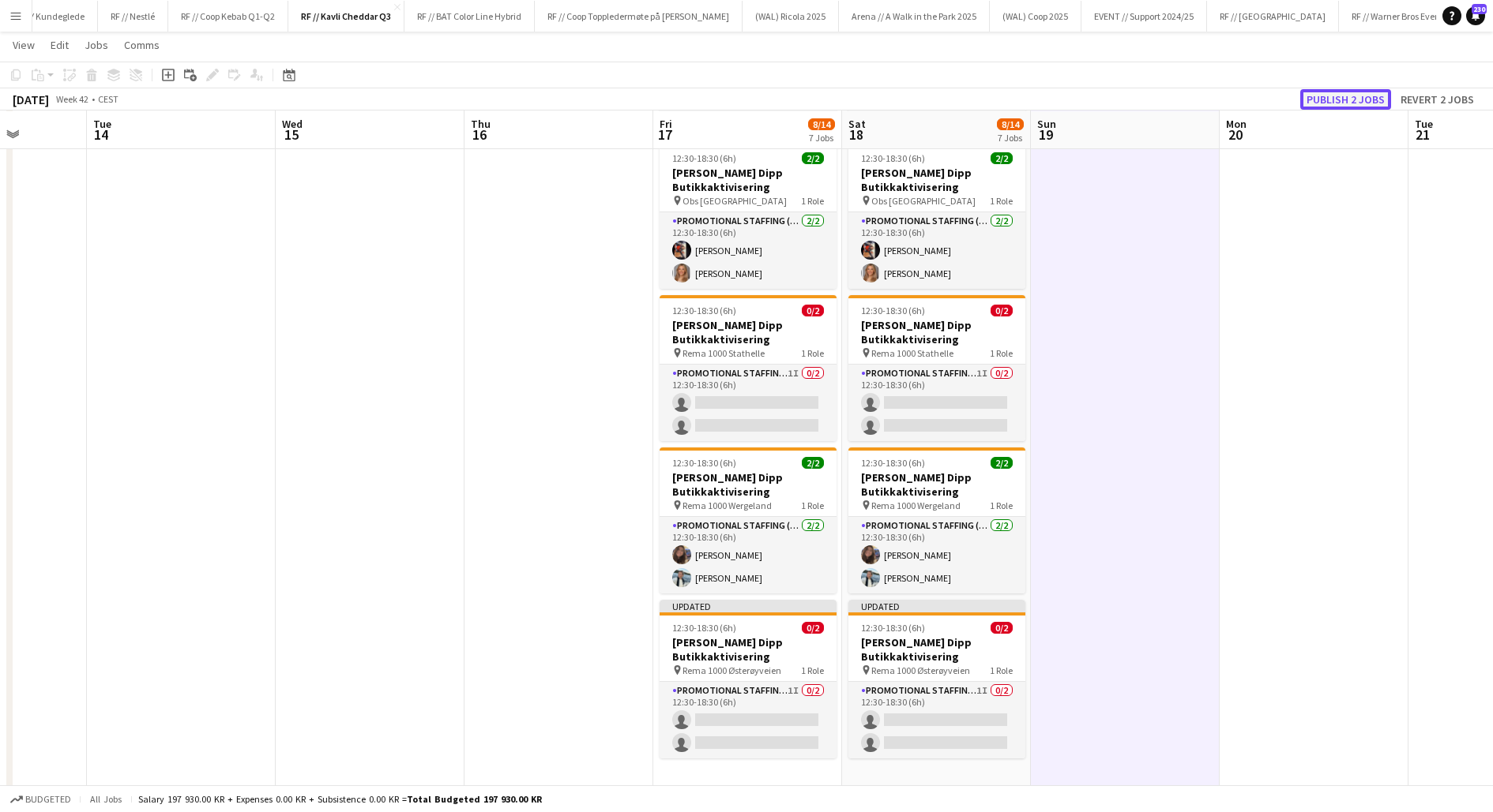
click at [1350, 94] on button "Publish 2 jobs" at bounding box center [1346, 99] width 91 height 21
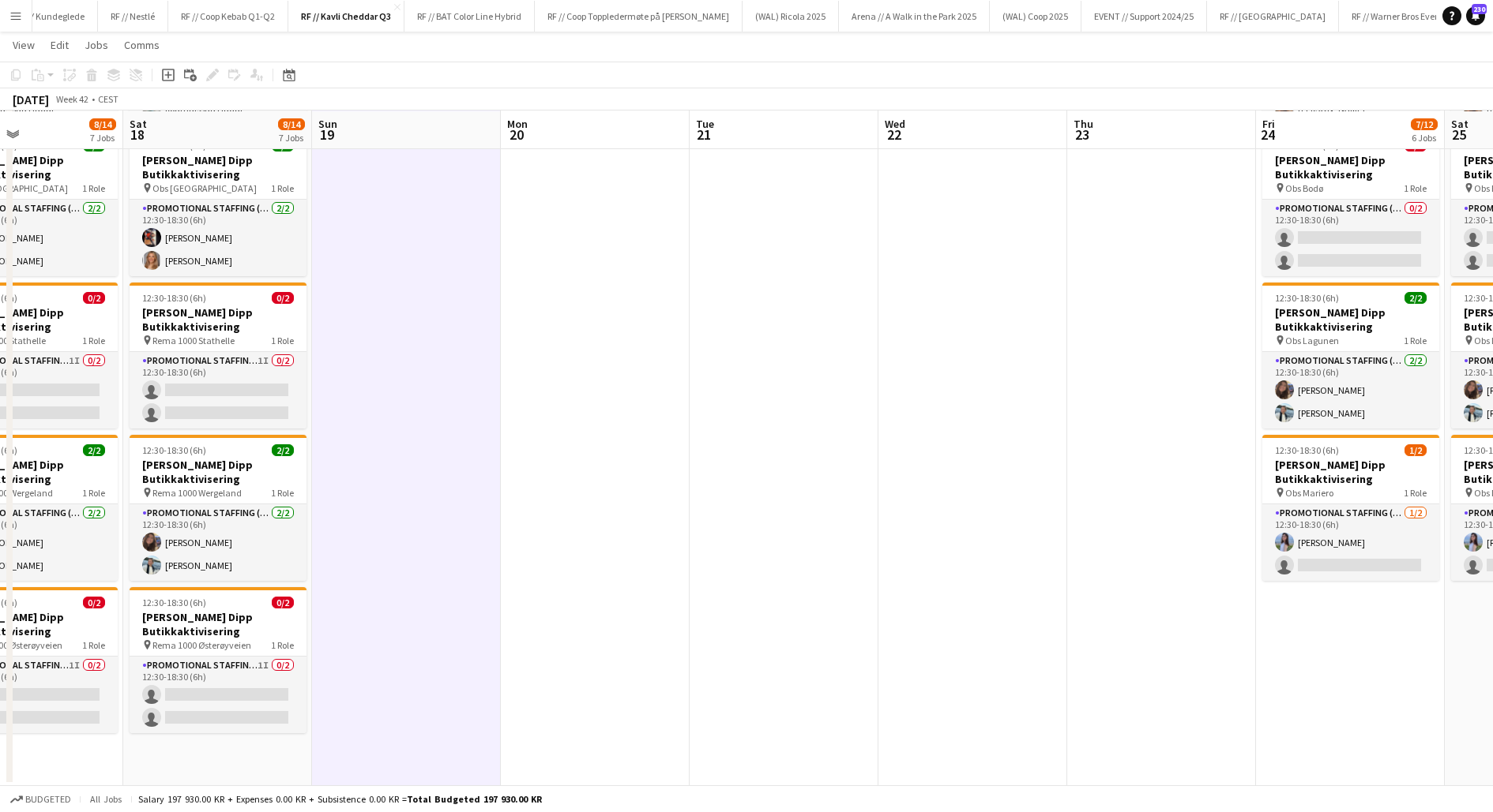
scroll to position [0, 467]
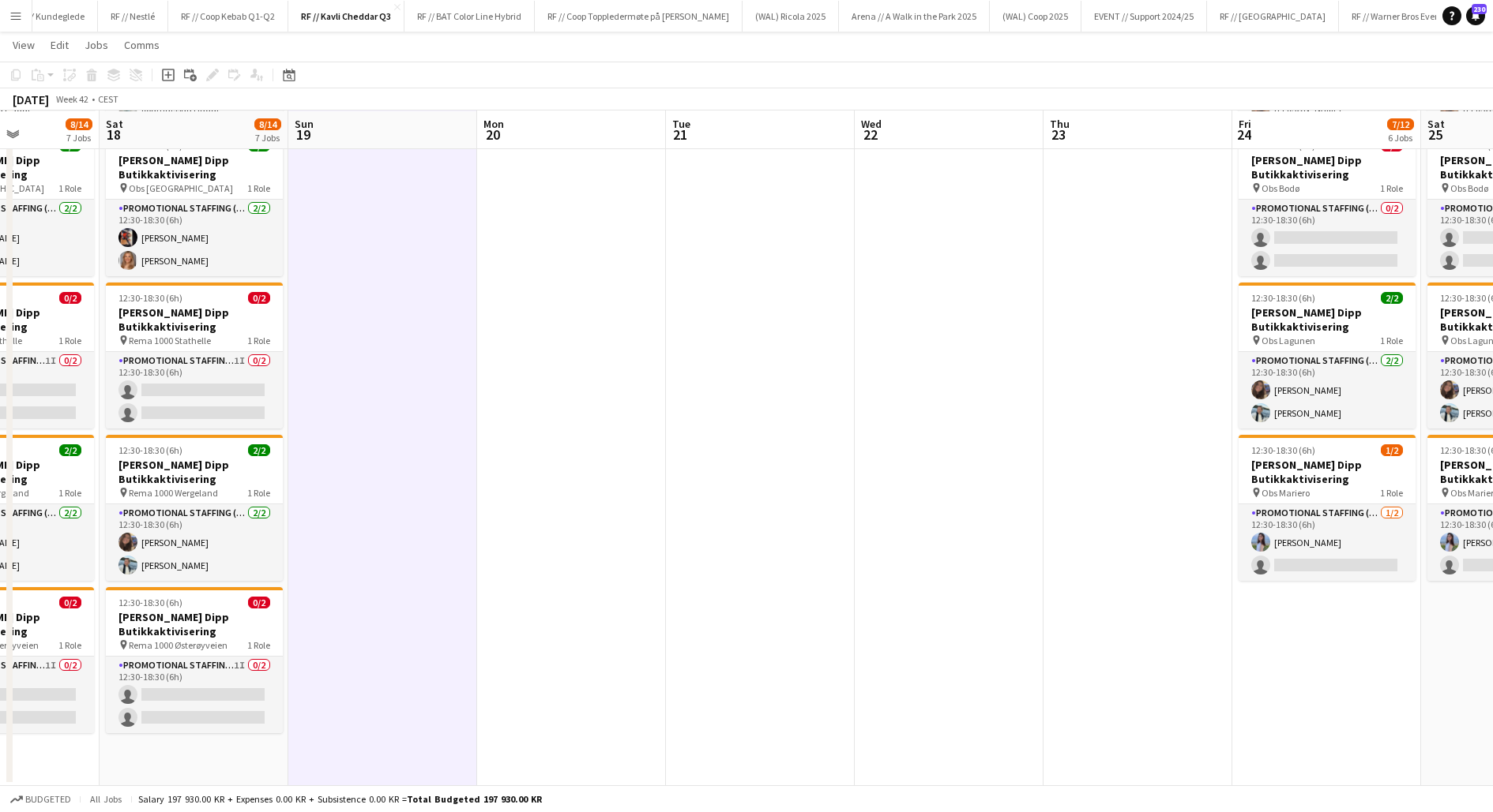
click at [778, 742] on app-date-cell at bounding box center [761, 226] width 189 height 1120
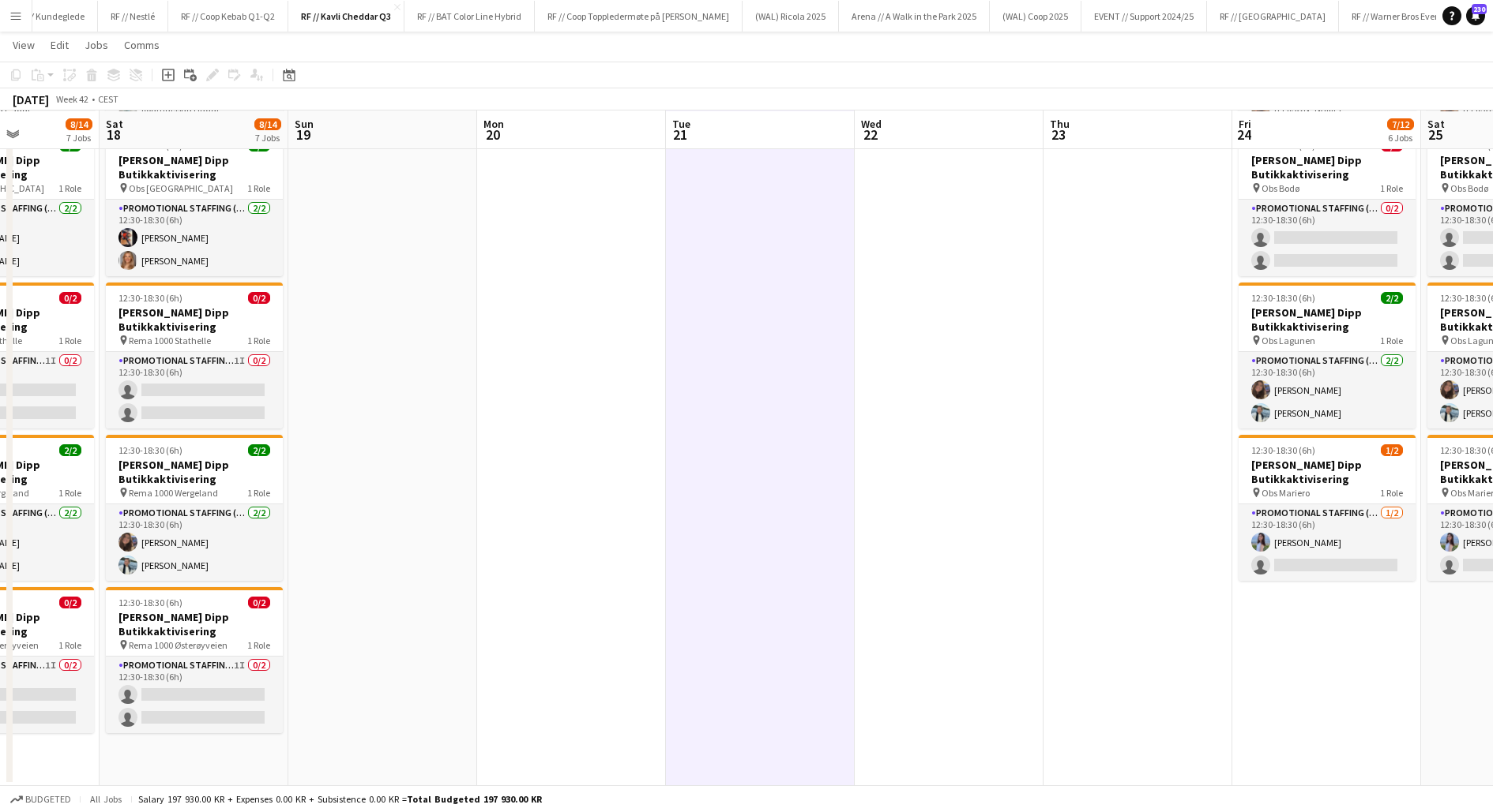
click at [778, 742] on app-date-cell at bounding box center [761, 226] width 189 height 1120
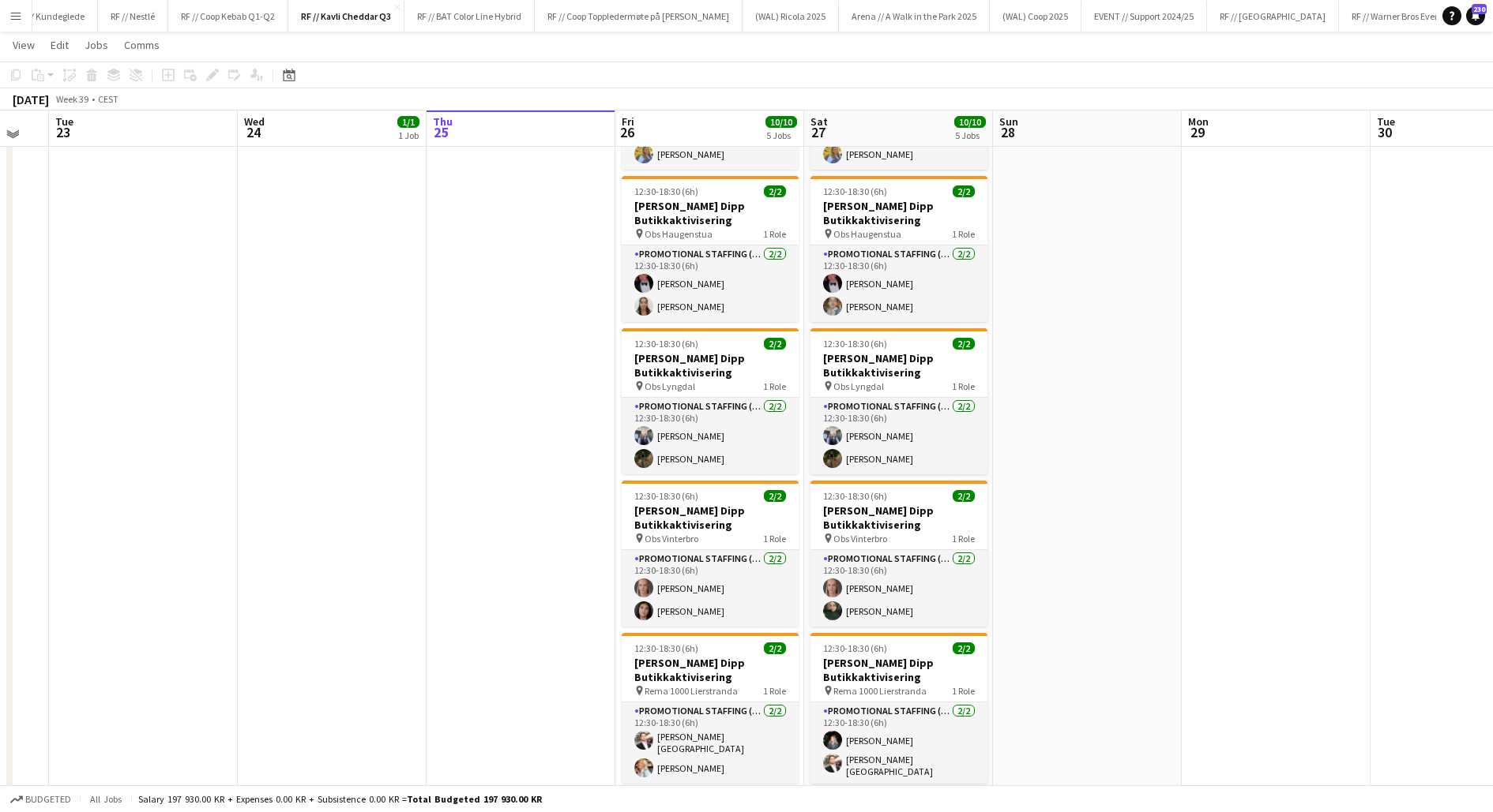
scroll to position [158, 0]
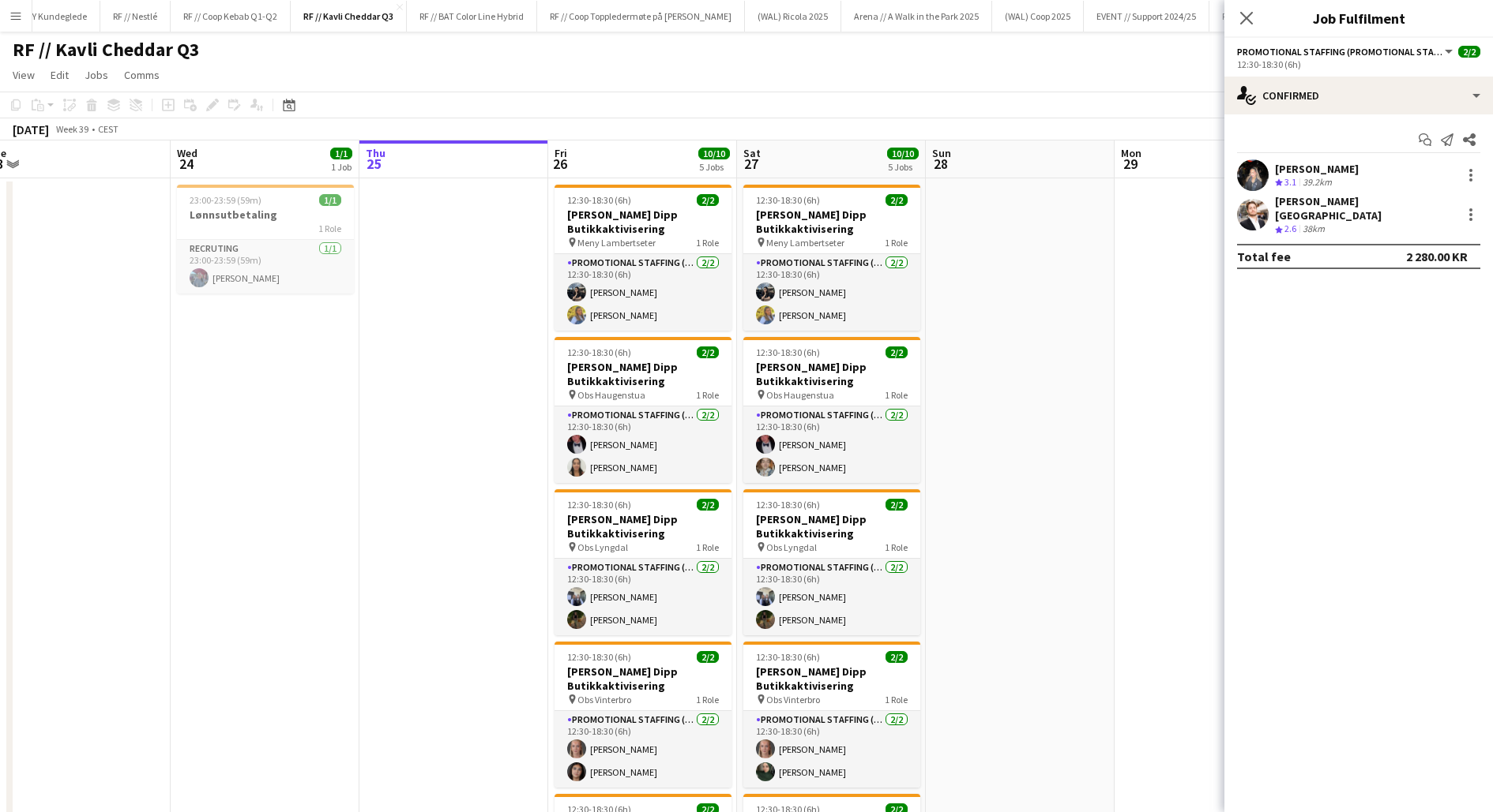
scroll to position [0, 376]
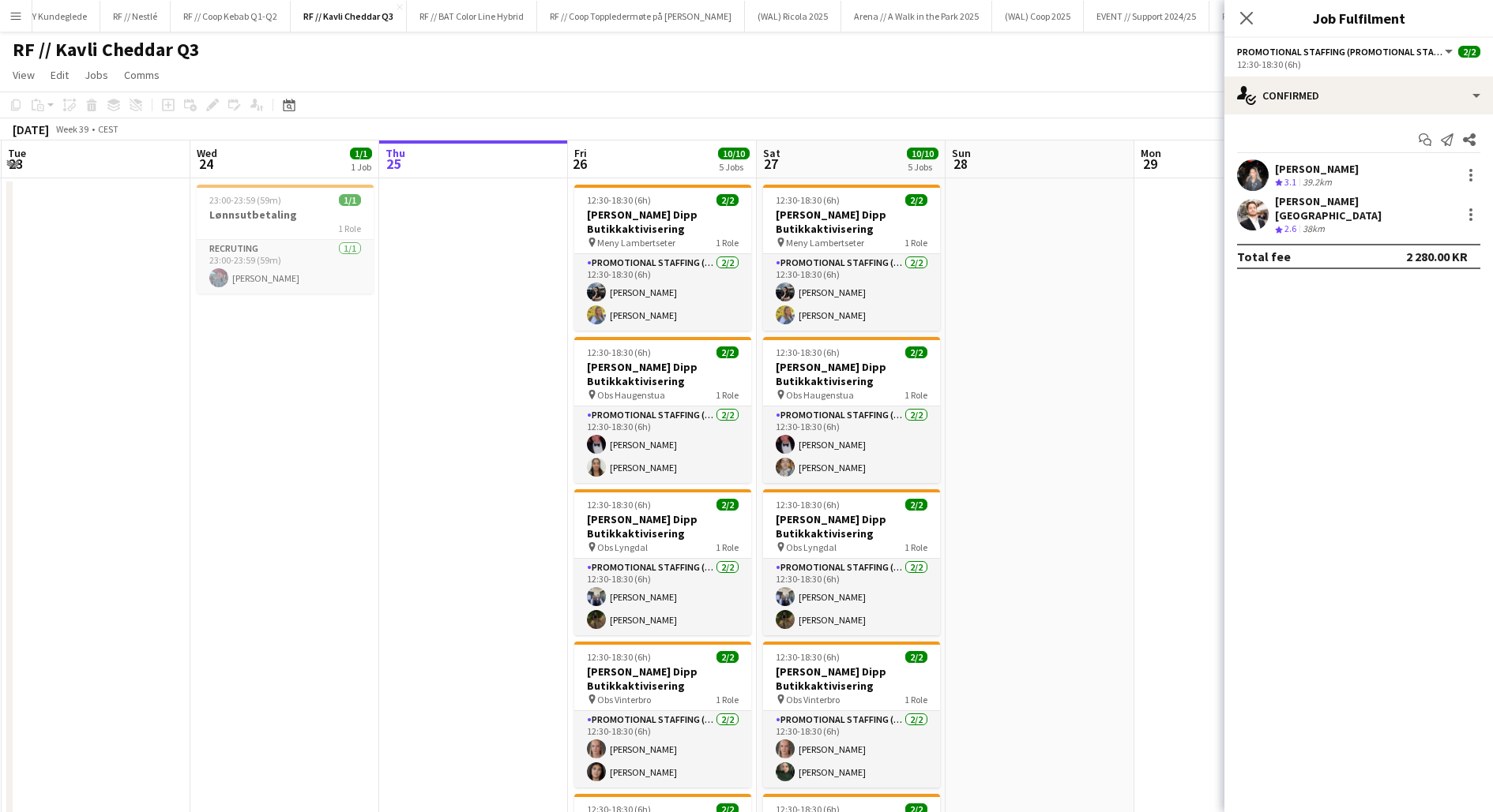
click at [459, 423] on app-date-cell at bounding box center [473, 654] width 189 height 953
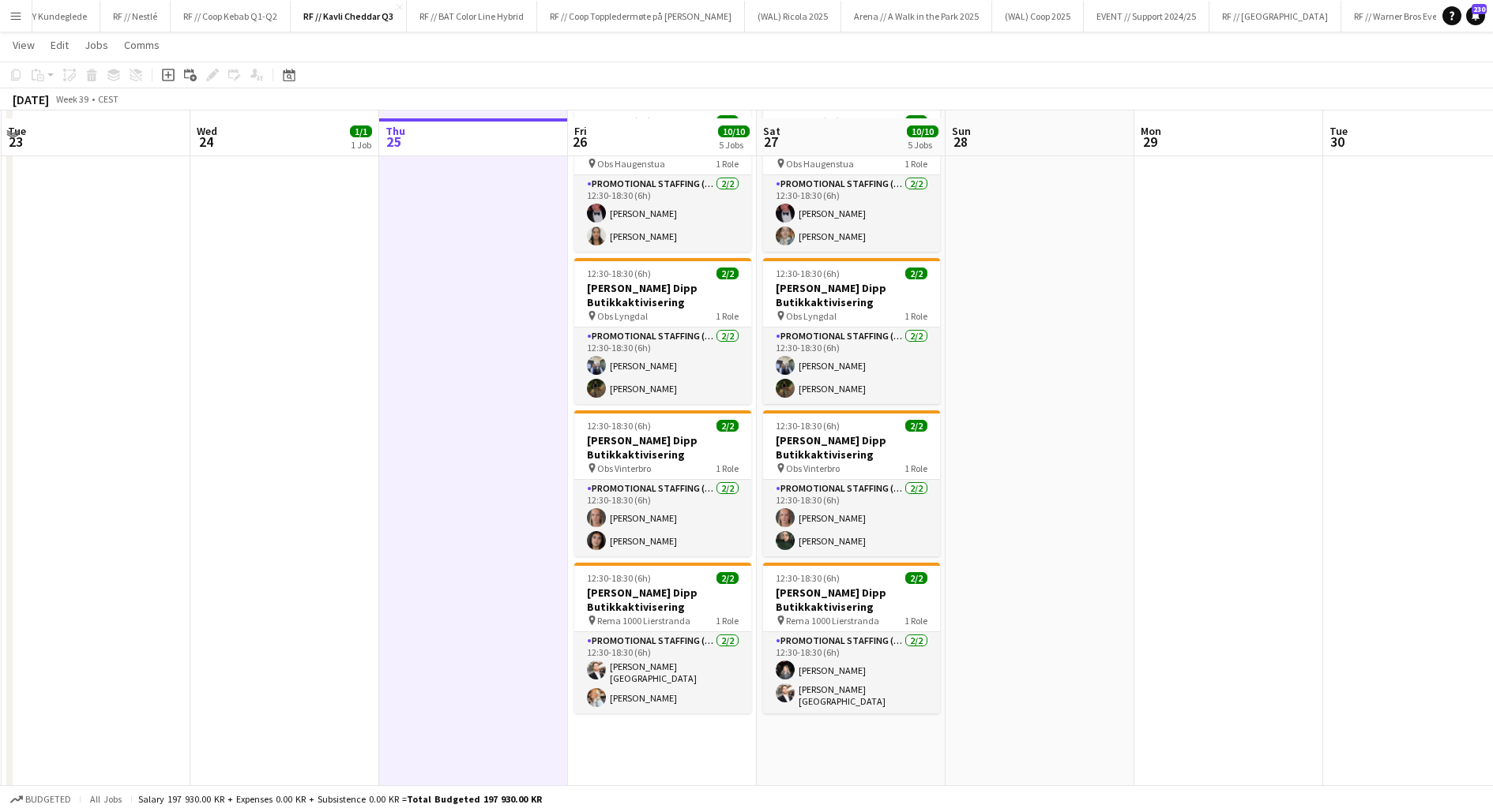
scroll to position [239, 0]
